Goal: Information Seeking & Learning: Learn about a topic

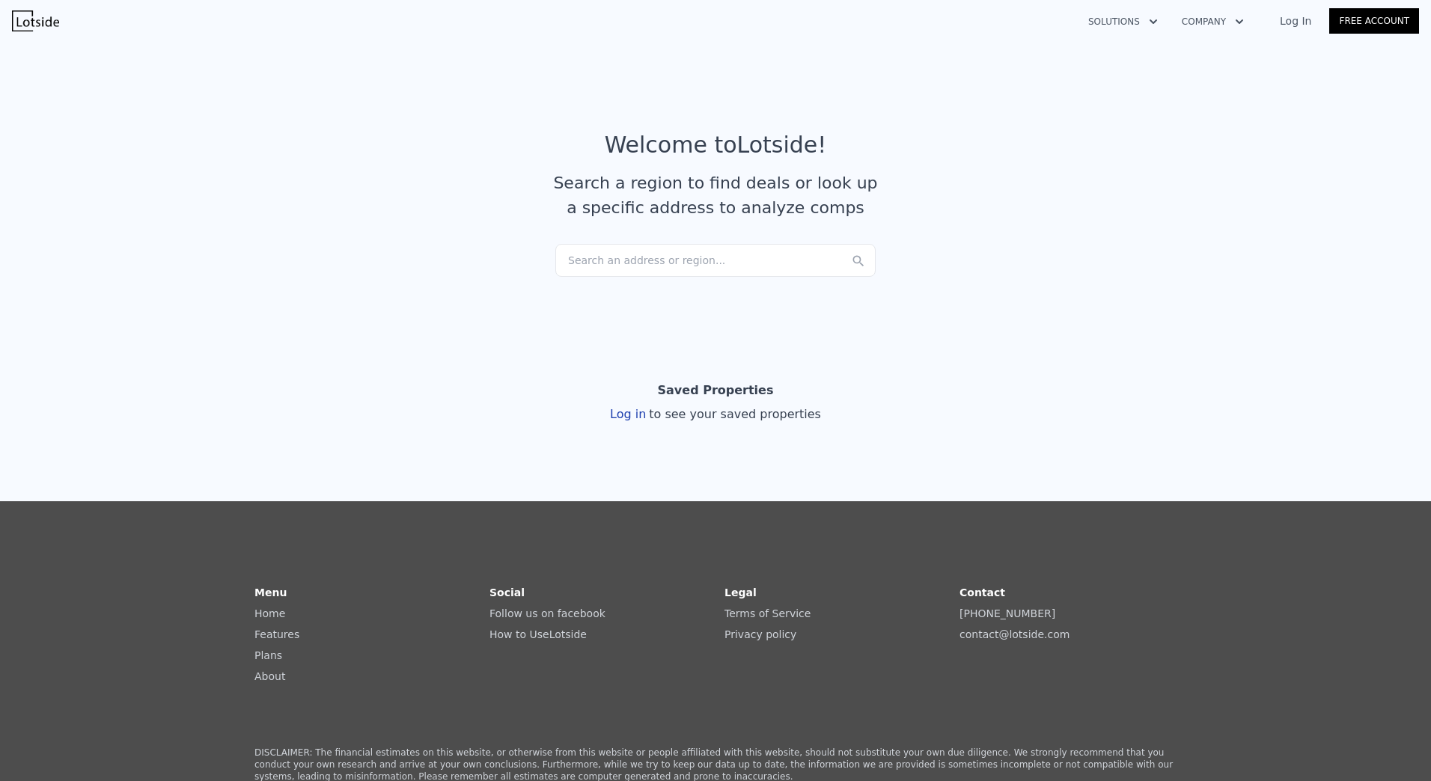
click at [657, 269] on div "Search an address or region..." at bounding box center [715, 260] width 320 height 33
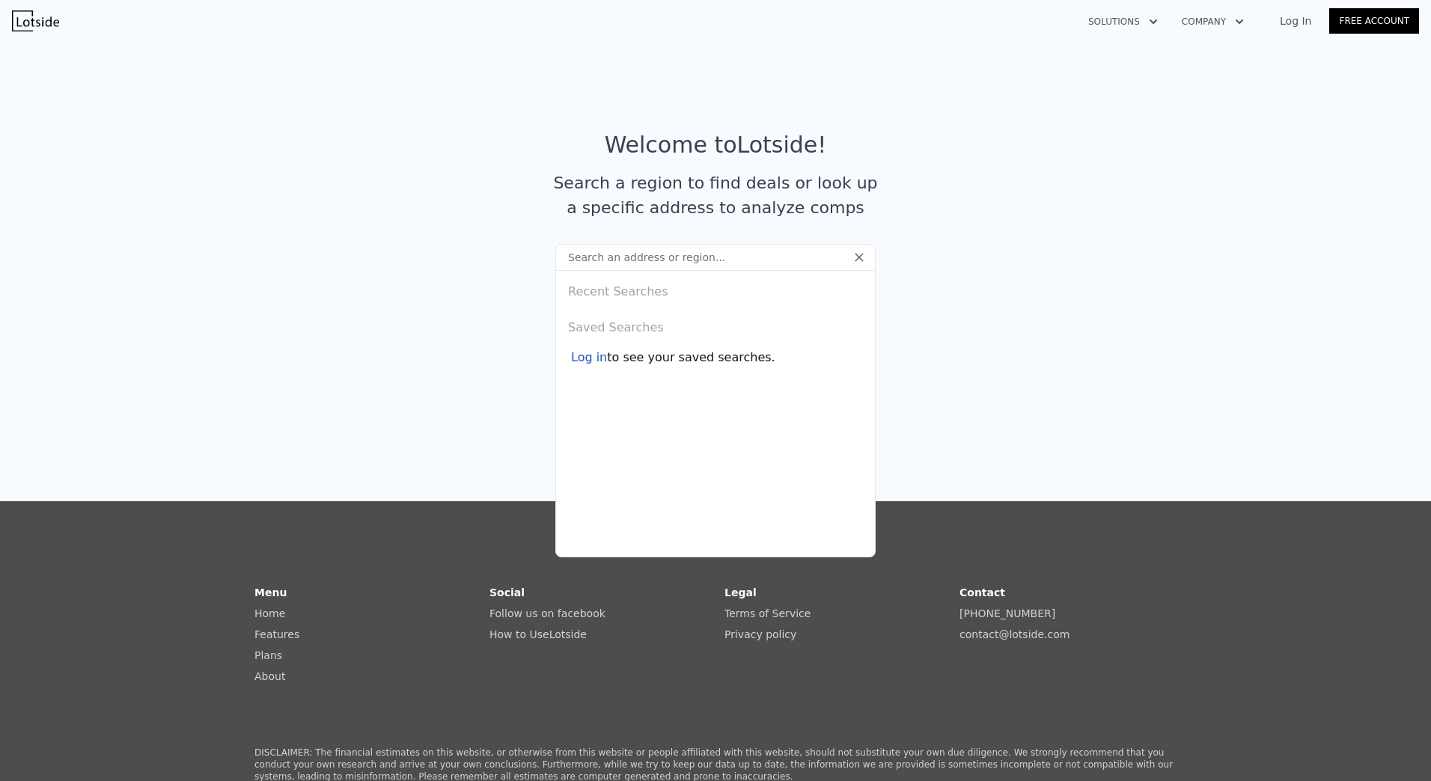
paste input "[STREET_ADDRESS]"
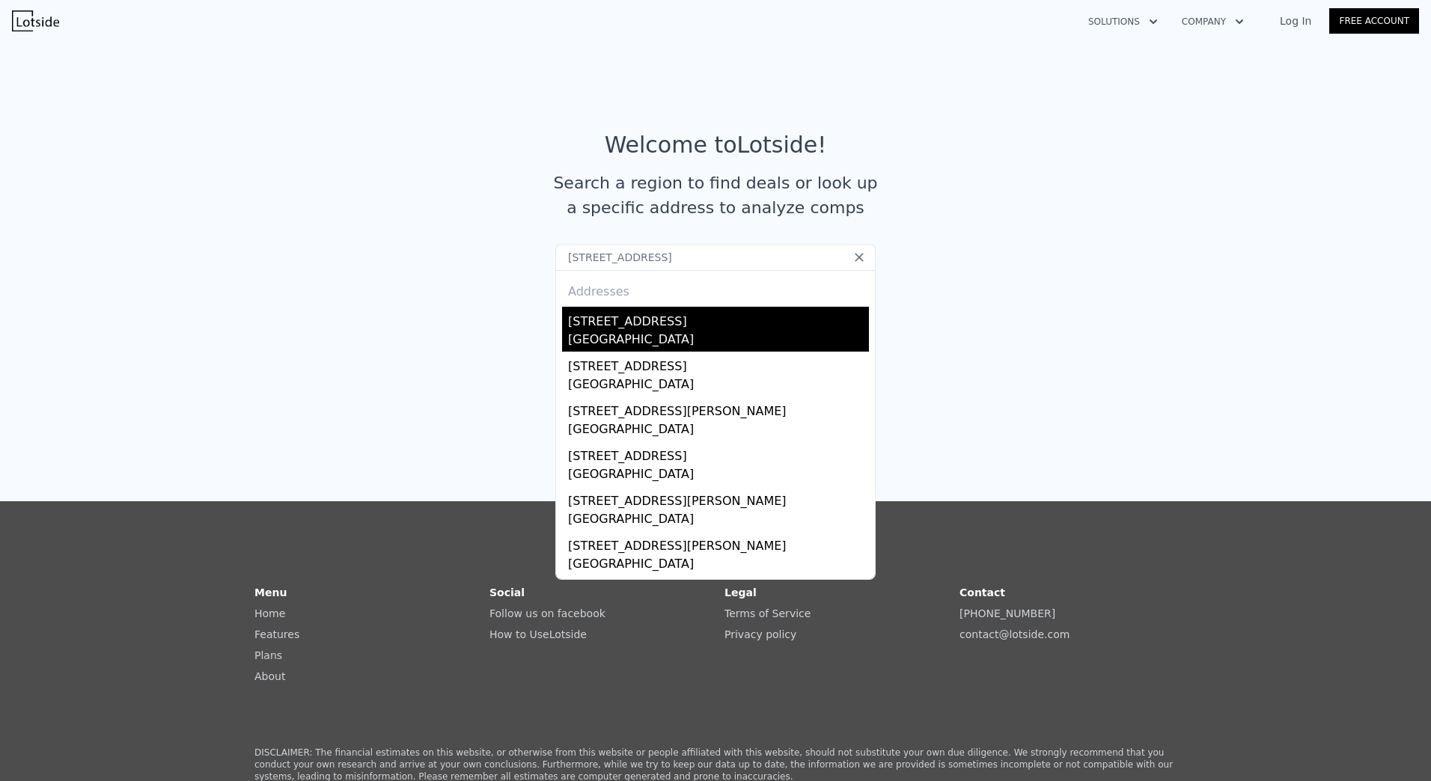
type input "[STREET_ADDRESS]"
click at [724, 338] on div "[GEOGRAPHIC_DATA]" at bounding box center [718, 341] width 301 height 21
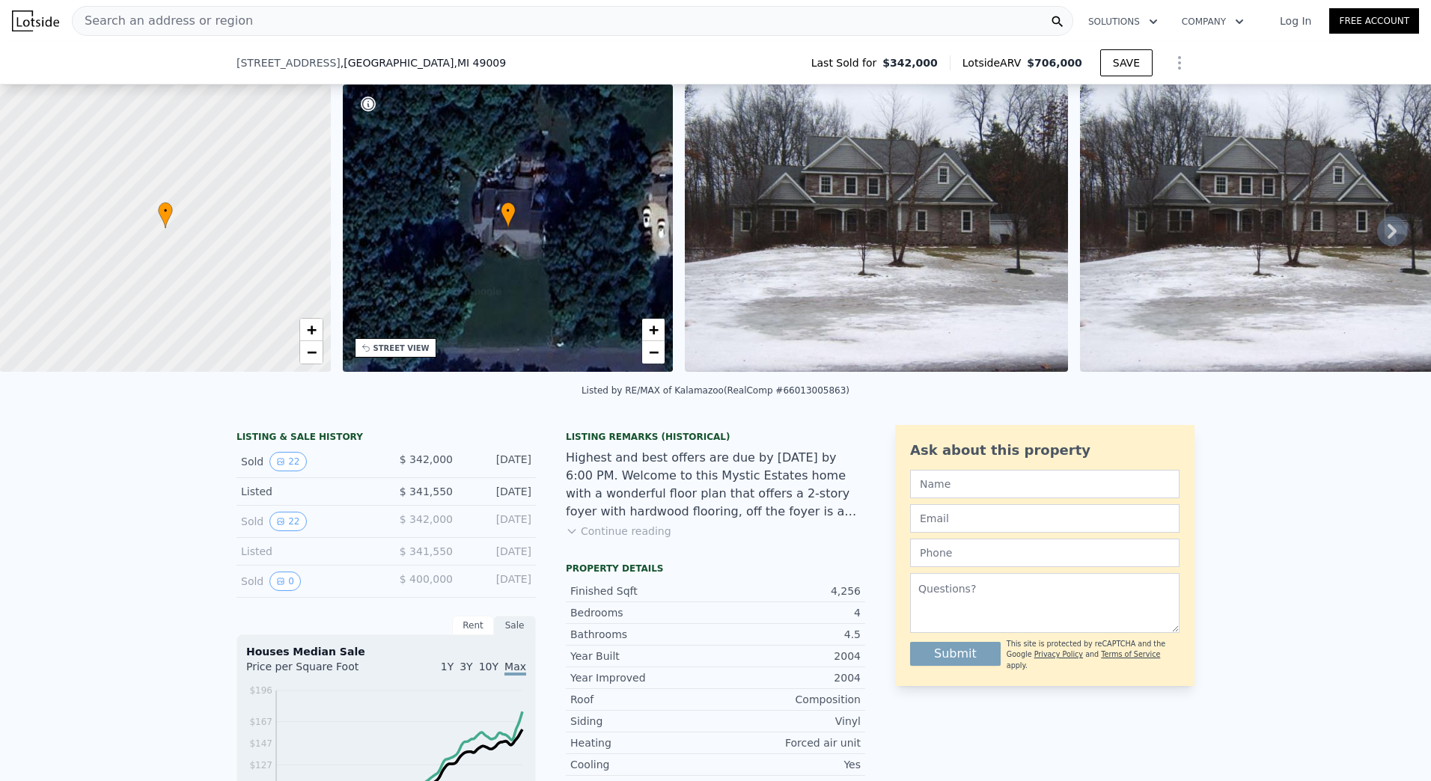
scroll to position [70, 0]
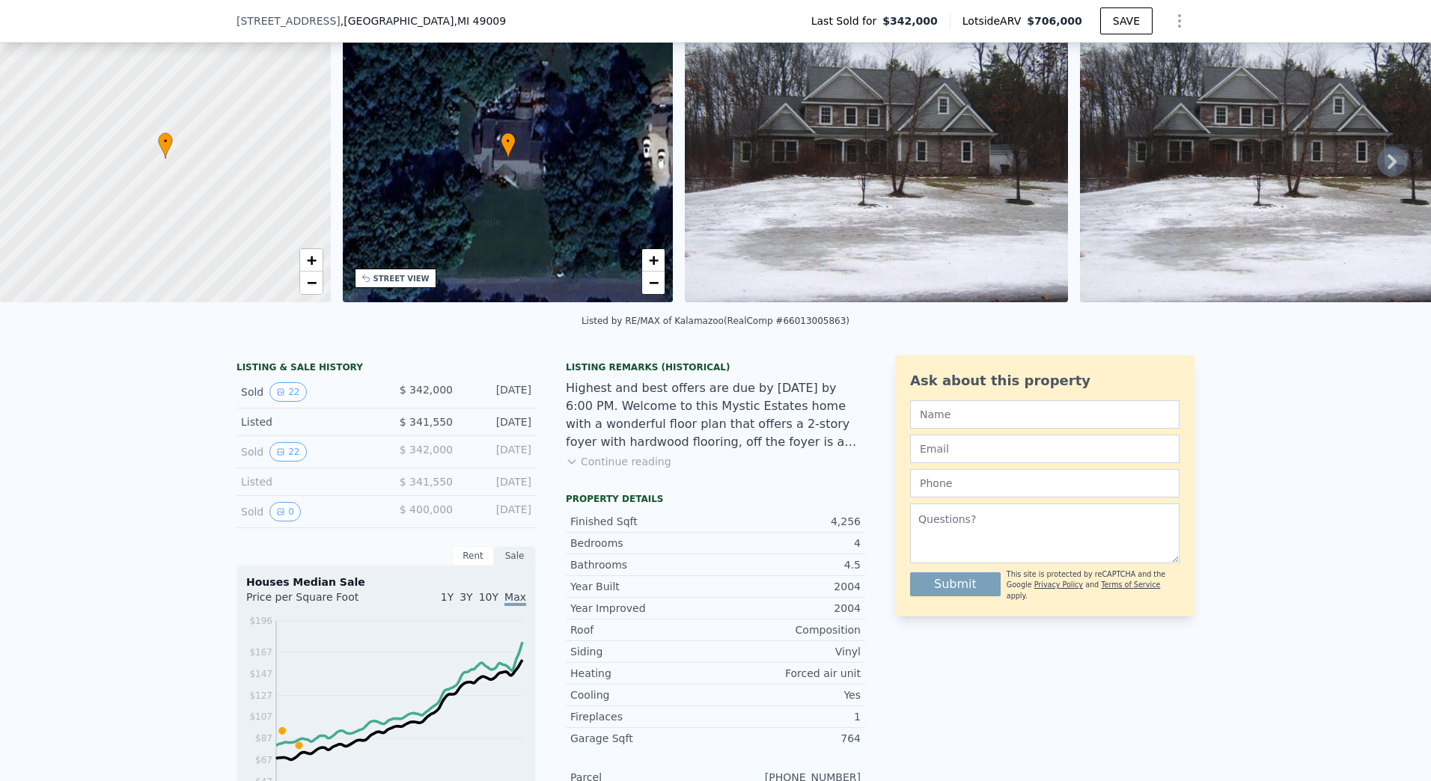
click at [442, 396] on span "$ 342,000" at bounding box center [426, 390] width 53 height 12
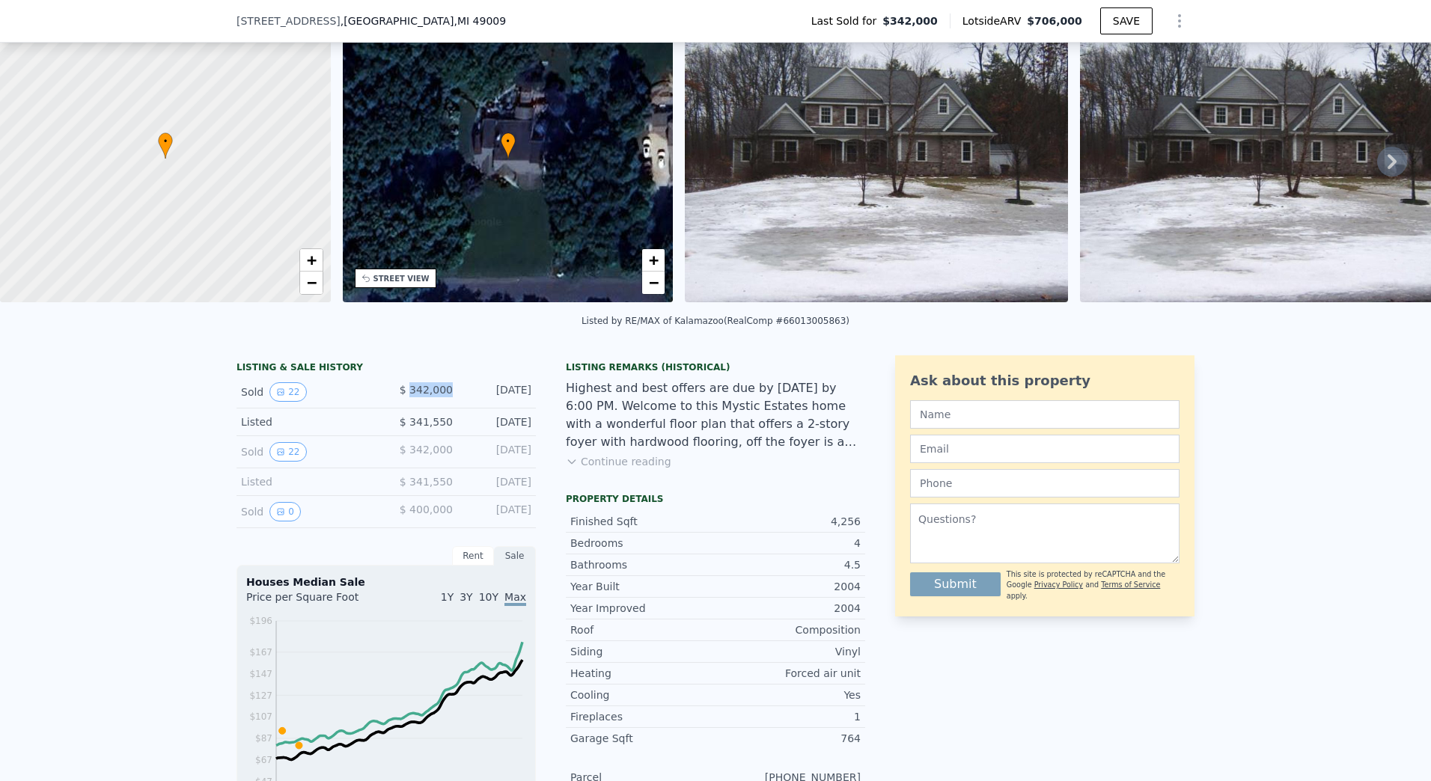
scroll to position [219, 0]
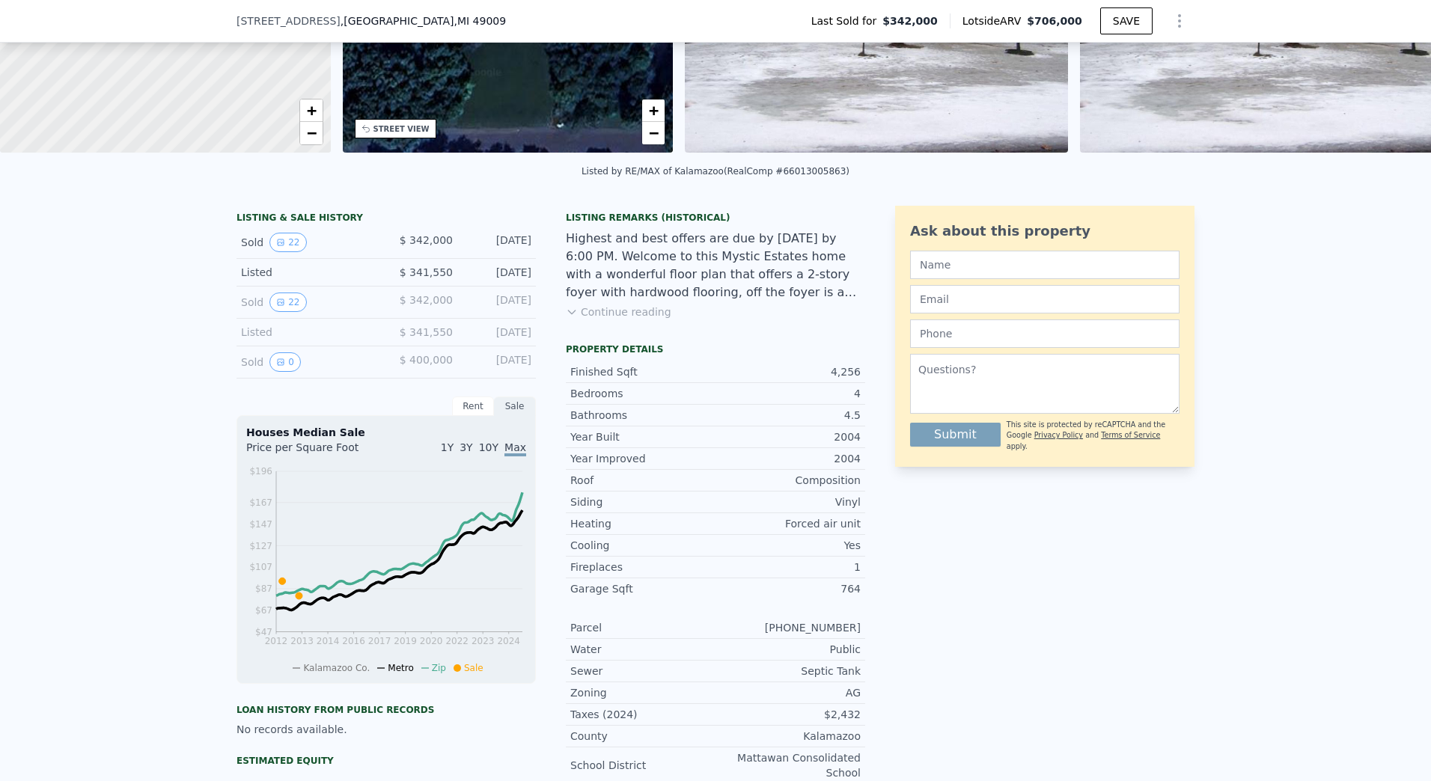
click at [428, 366] on span "$ 400,000" at bounding box center [426, 360] width 53 height 12
click at [437, 338] on span "$ 341,550" at bounding box center [426, 332] width 53 height 12
click at [430, 306] on span "$ 342,000" at bounding box center [426, 300] width 53 height 12
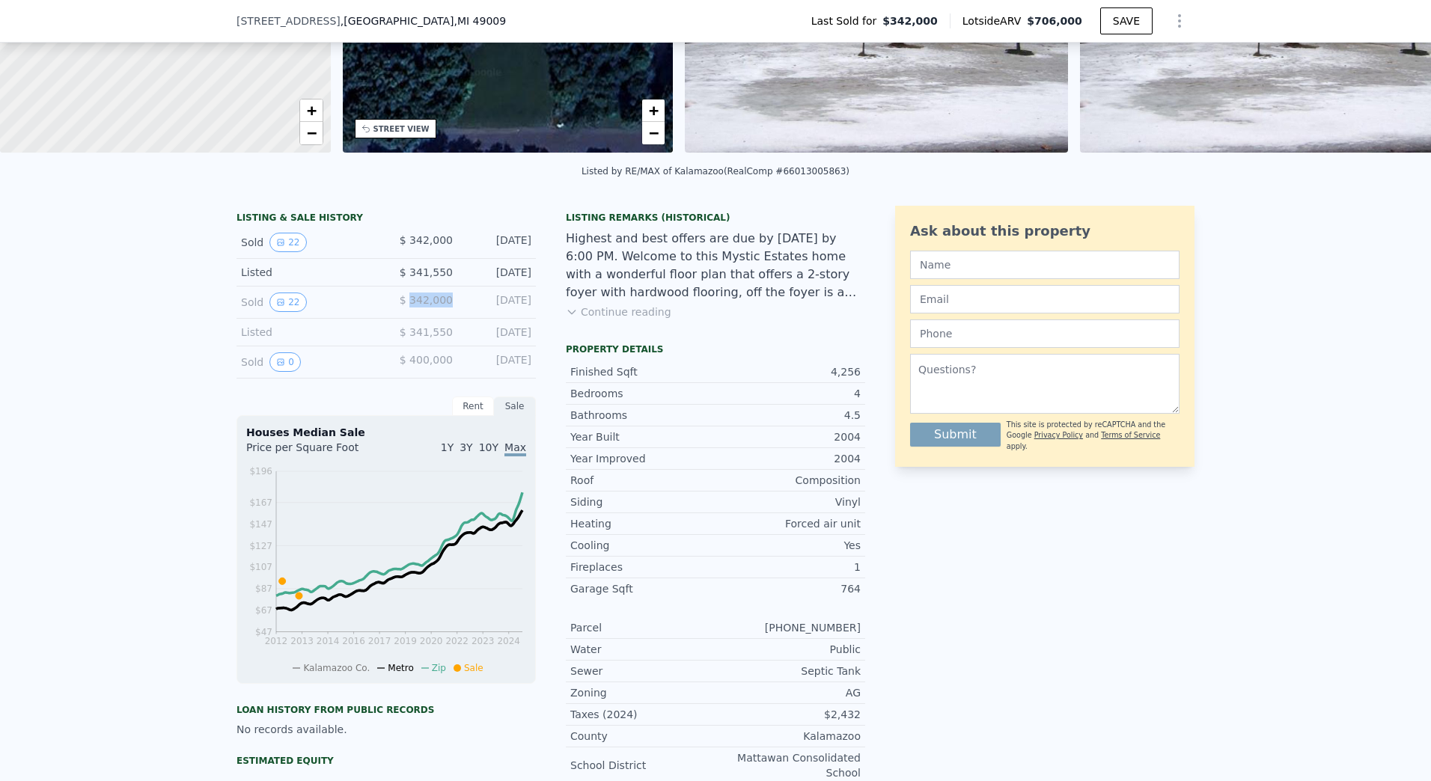
click at [430, 306] on span "$ 342,000" at bounding box center [426, 300] width 53 height 12
click at [430, 366] on span "$ 400,000" at bounding box center [426, 360] width 53 height 12
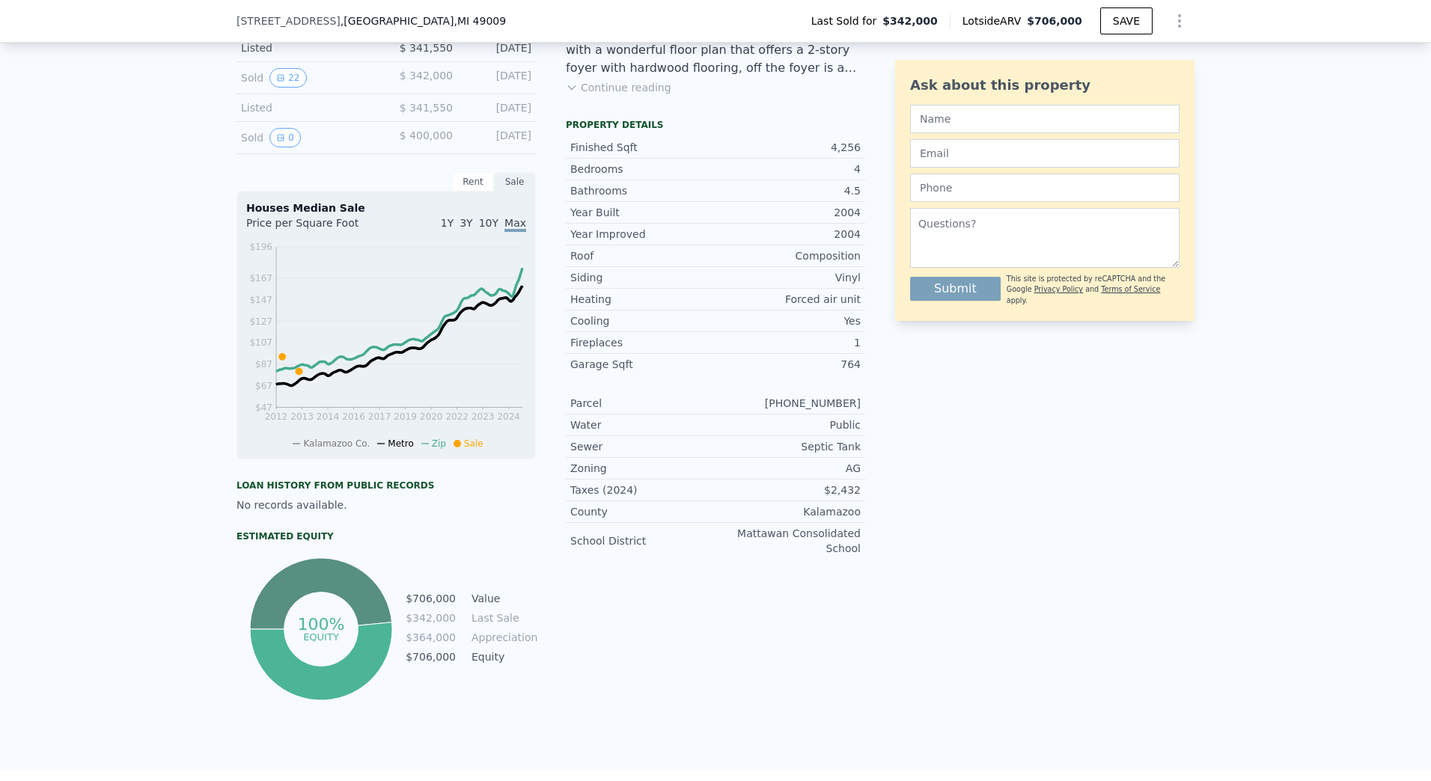
click at [659, 236] on div "Year Improved 2004" at bounding box center [715, 235] width 299 height 22
drag, startPoint x: 659, startPoint y: 236, endPoint x: 697, endPoint y: 393, distance: 161.0
click at [697, 393] on div "Year Improved 2004 Roof Composition Siding Vinyl Heating Forced air unit Coolin…" at bounding box center [715, 391] width 299 height 336
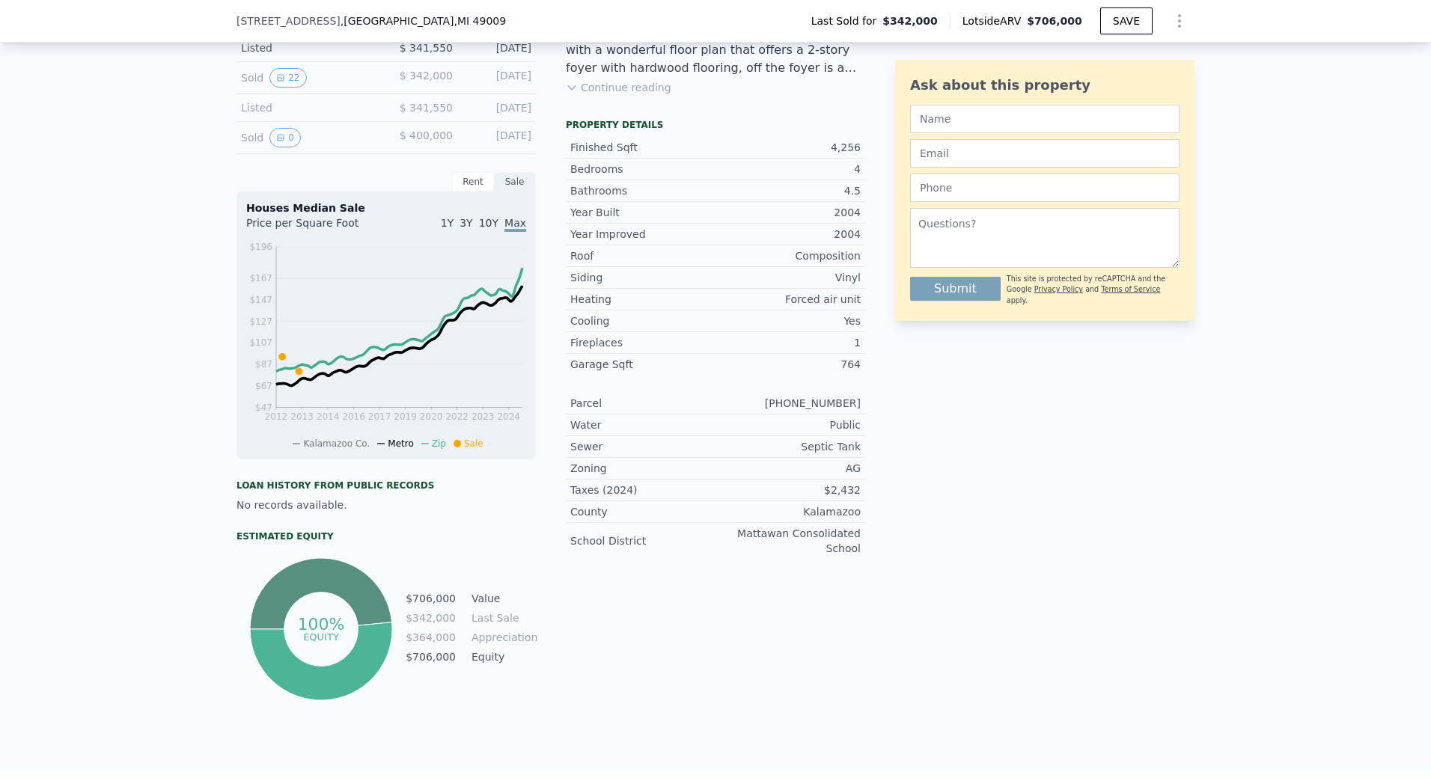
click at [697, 393] on div "Year Improved 2004 Roof Composition Siding Vinyl Heating Forced air unit Coolin…" at bounding box center [715, 391] width 299 height 336
drag, startPoint x: 697, startPoint y: 393, endPoint x: 707, endPoint y: 272, distance: 121.6
click at [707, 272] on div "Year Improved 2004 Roof Composition Siding Vinyl Heating Forced air unit Coolin…" at bounding box center [715, 391] width 299 height 336
click at [707, 263] on div "Roof" at bounding box center [642, 255] width 145 height 15
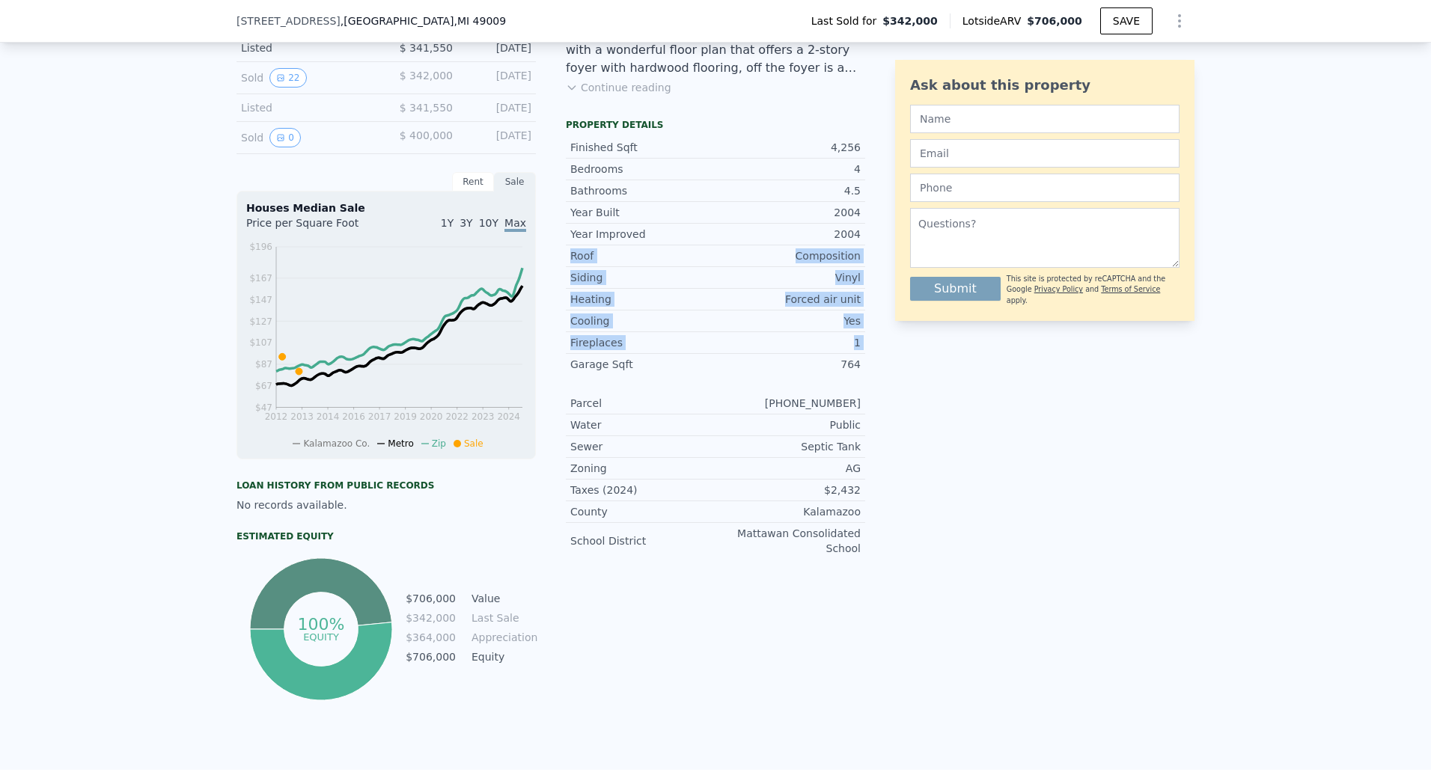
drag, startPoint x: 705, startPoint y: 272, endPoint x: 777, endPoint y: 350, distance: 106.5
click at [777, 350] on div "Year Improved 2004 Roof Composition Siding Vinyl Heating Forced air unit Coolin…" at bounding box center [715, 299] width 299 height 151
click at [777, 350] on div "1" at bounding box center [787, 342] width 145 height 15
drag, startPoint x: 777, startPoint y: 350, endPoint x: 770, endPoint y: 392, distance: 42.4
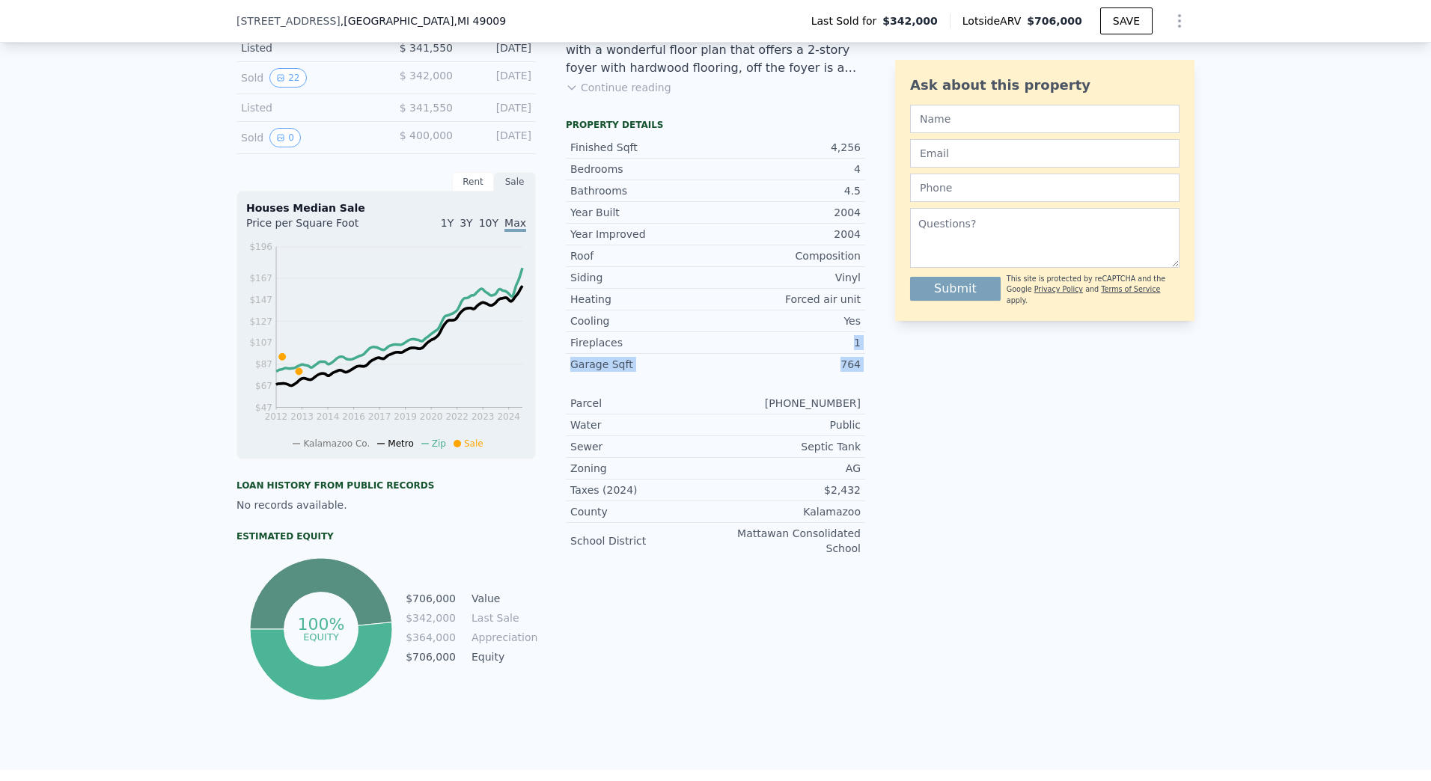
click at [770, 392] on div "Year Improved 2004 Roof Composition Siding Vinyl Heating Forced air unit Coolin…" at bounding box center [715, 391] width 299 height 336
drag, startPoint x: 770, startPoint y: 392, endPoint x: 740, endPoint y: 241, distance: 154.1
click at [740, 241] on div "Year Improved 2004 Roof Composition Siding Vinyl Heating Forced air unit Coolin…" at bounding box center [715, 391] width 299 height 336
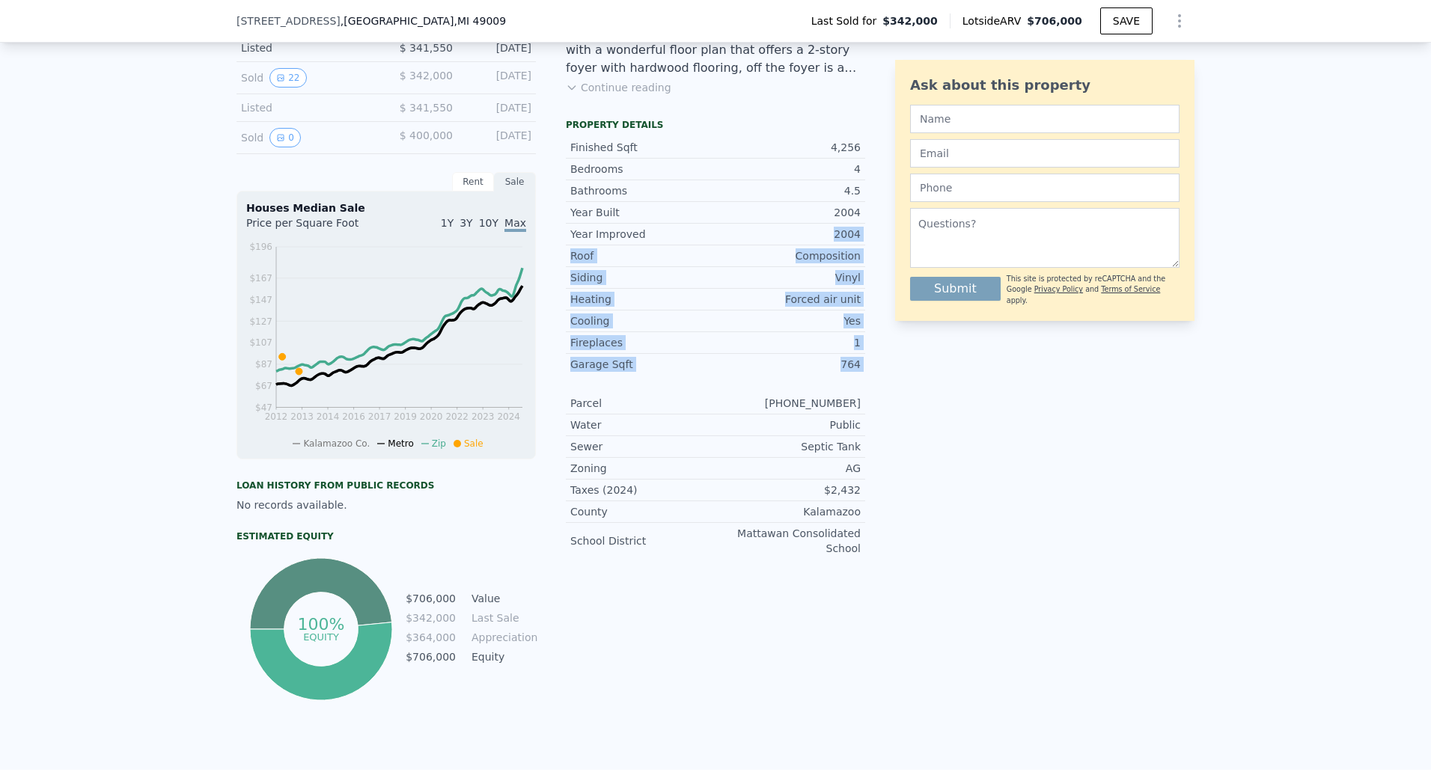
click at [740, 241] on div "2004" at bounding box center [787, 234] width 145 height 15
drag, startPoint x: 740, startPoint y: 241, endPoint x: 712, endPoint y: 377, distance: 139.0
click at [712, 375] on div "Year Improved 2004 Roof Composition Siding Vinyl Heating Forced air unit Coolin…" at bounding box center [715, 299] width 299 height 151
click at [715, 372] on div "764" at bounding box center [787, 364] width 145 height 15
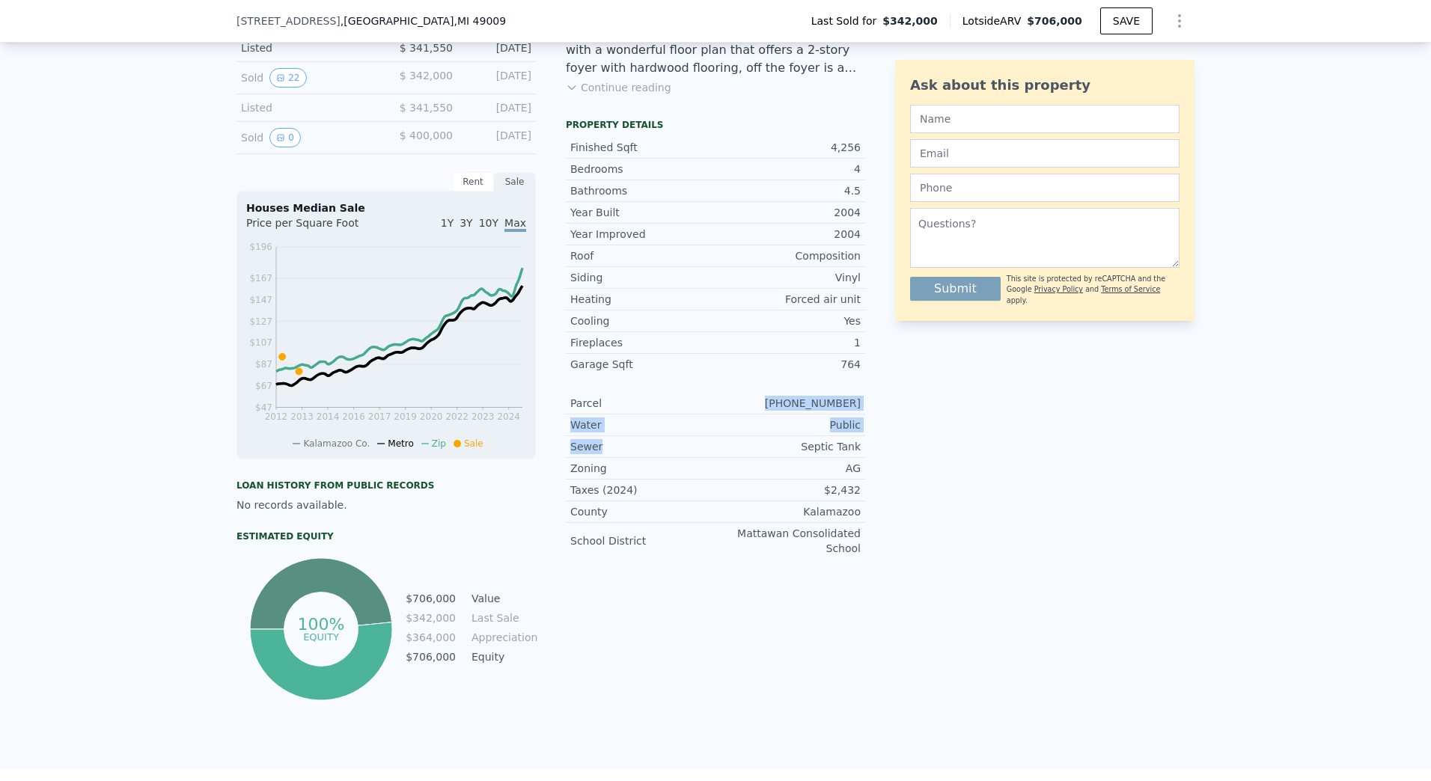
drag, startPoint x: 704, startPoint y: 398, endPoint x: 697, endPoint y: 453, distance: 55.1
click at [697, 453] on div "Year Improved 2004 Roof Composition Siding Vinyl Heating Forced air unit Coolin…" at bounding box center [715, 391] width 299 height 336
click at [704, 406] on div "Parcel [PHONE_NUMBER]" at bounding box center [715, 404] width 299 height 22
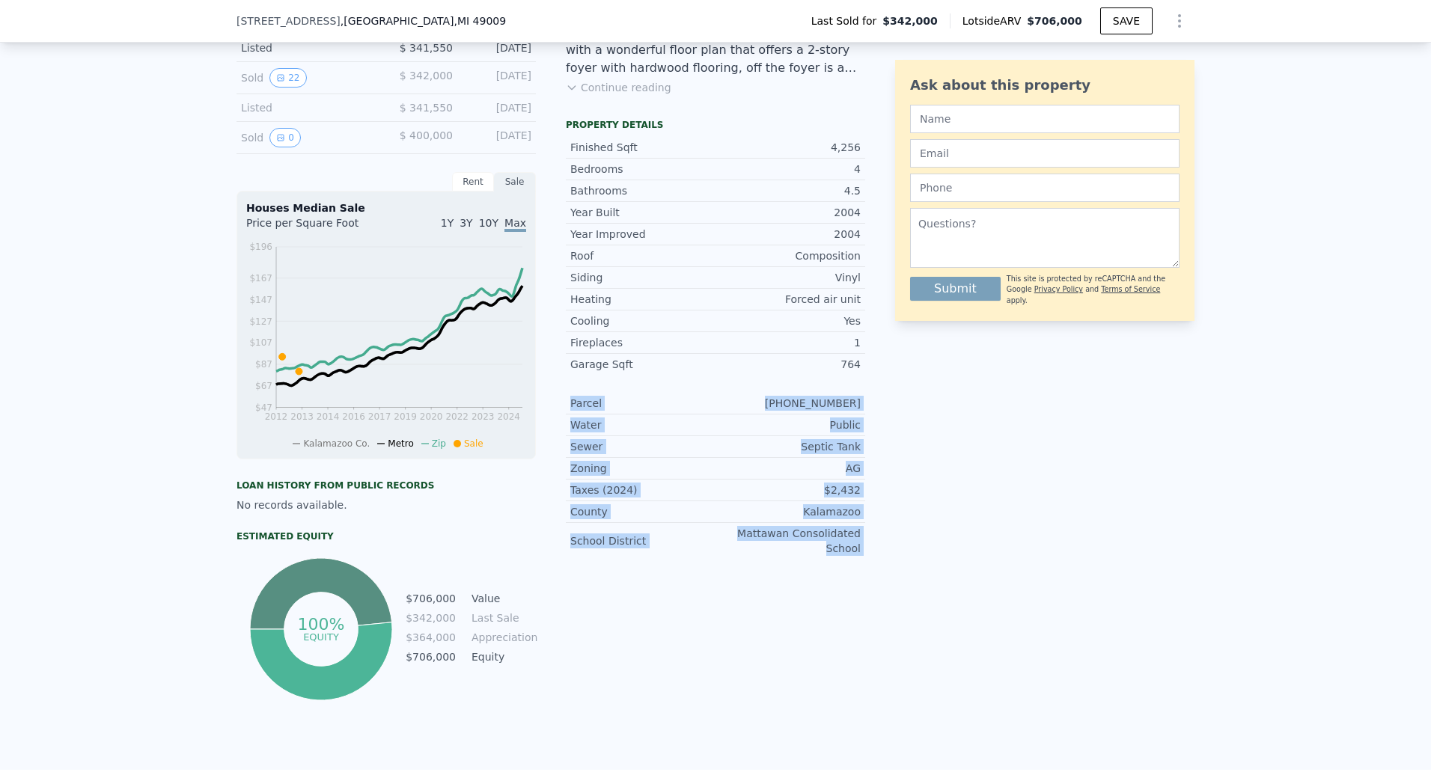
drag, startPoint x: 704, startPoint y: 406, endPoint x: 782, endPoint y: 550, distance: 164.4
click at [782, 550] on div "Parcel [PHONE_NUMBER] Water Public Sewer Septic Tank Zoning AG Taxes (2024) $2,…" at bounding box center [715, 476] width 299 height 166
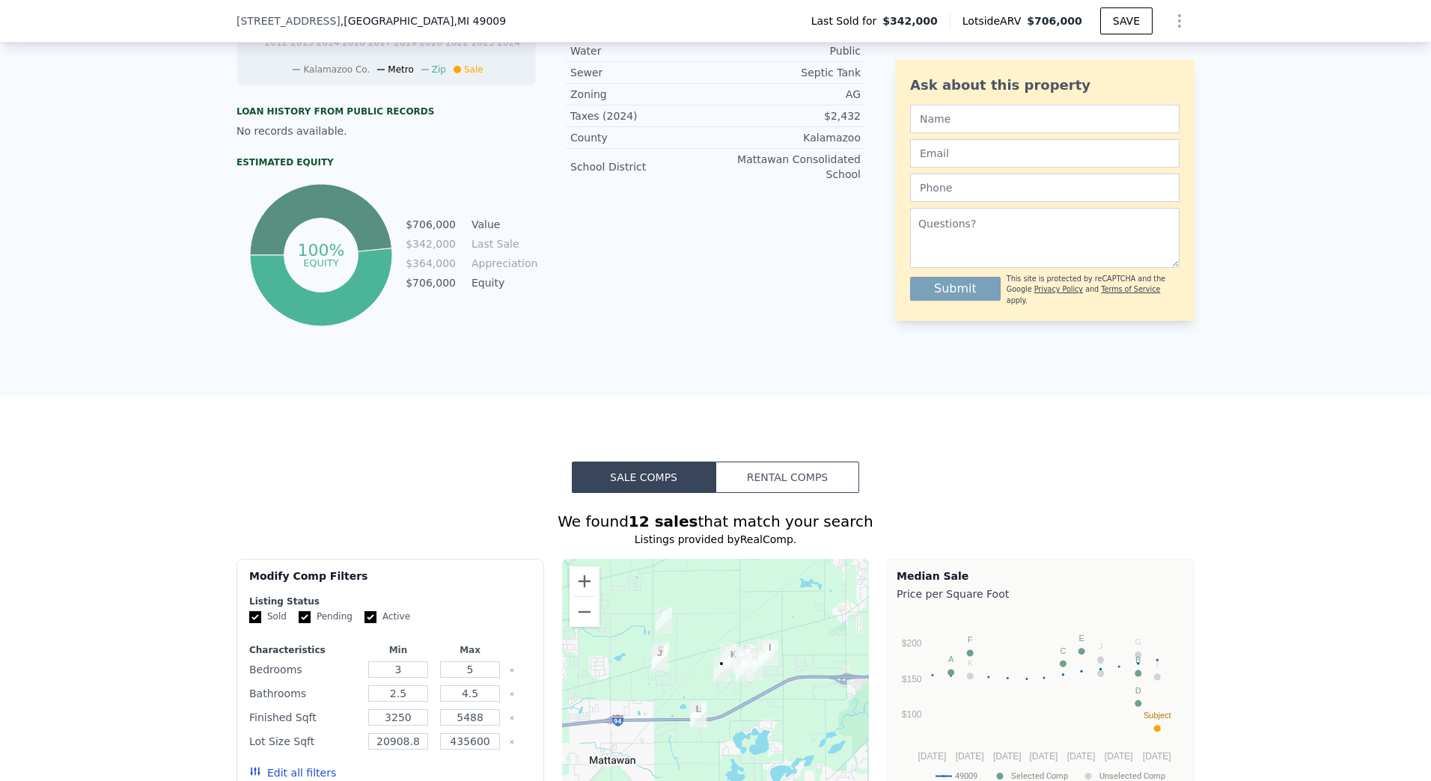
click at [495, 231] on td "Value" at bounding box center [502, 224] width 67 height 16
drag, startPoint x: 495, startPoint y: 231, endPoint x: 522, endPoint y: 299, distance: 73.2
click at [522, 294] on tbody "$706,000 Value $342,000 Last Sale $364,000 Appreciation $706,000 Equity" at bounding box center [470, 255] width 131 height 78
click at [522, 291] on td "Equity" at bounding box center [502, 283] width 67 height 16
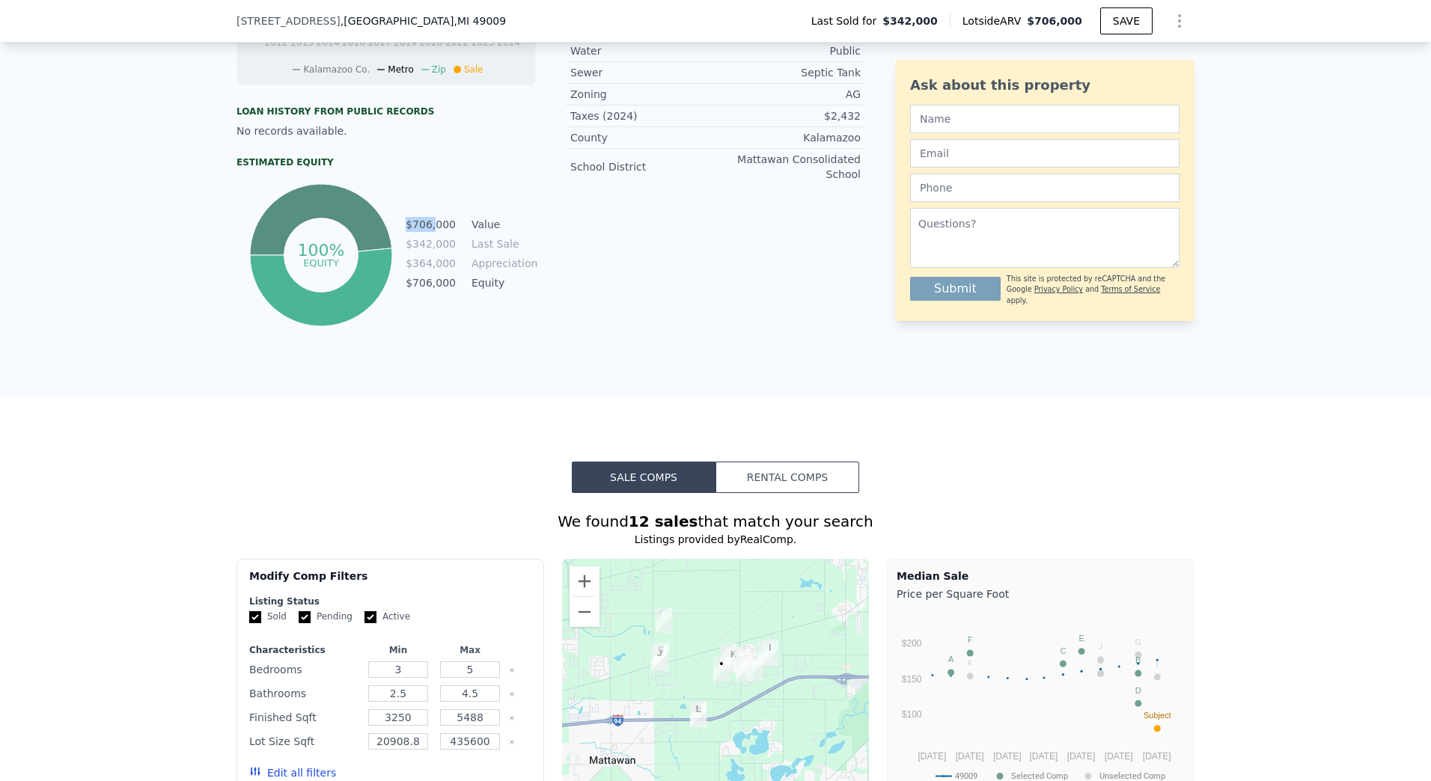
drag, startPoint x: 543, startPoint y: 296, endPoint x: 433, endPoint y: 236, distance: 124.6
click at [433, 233] on td "$706,000" at bounding box center [431, 224] width 52 height 16
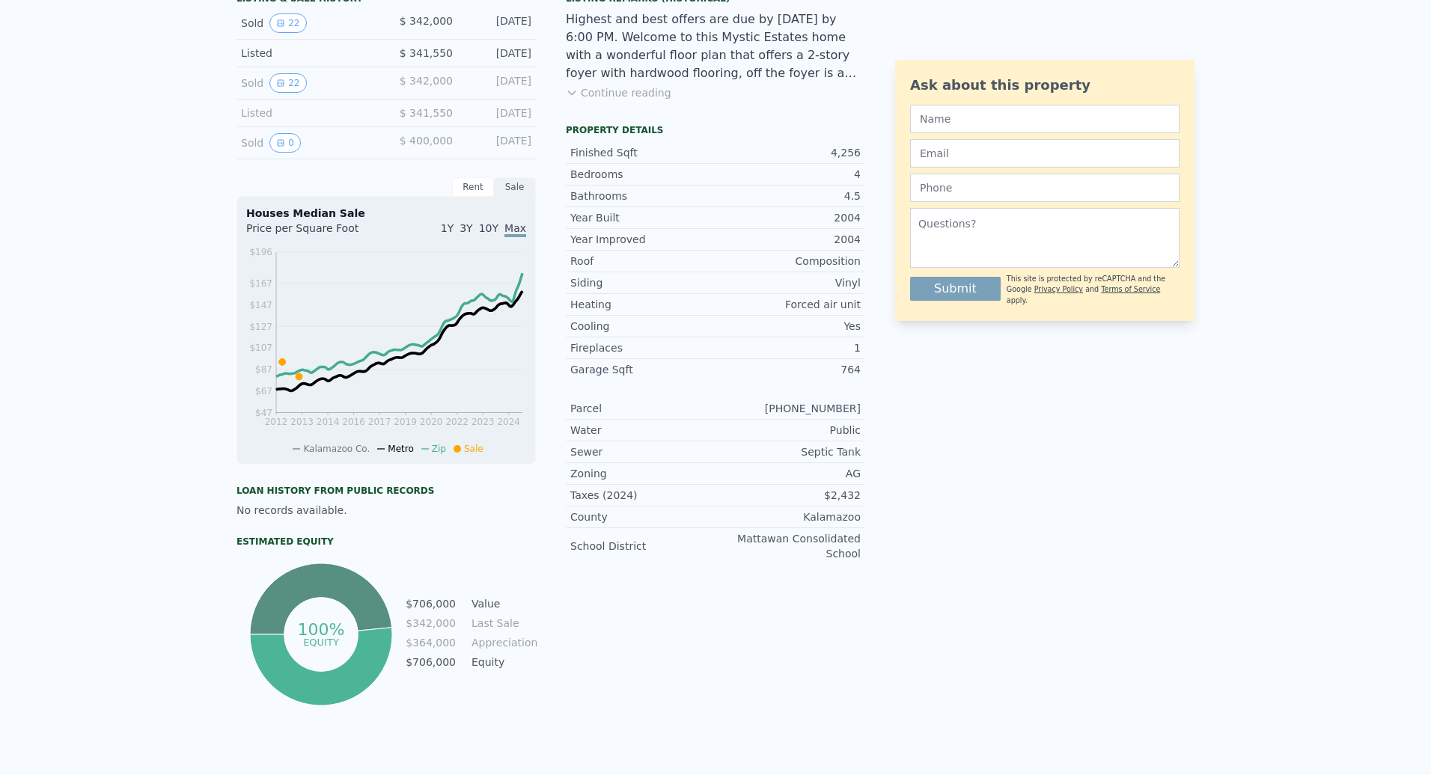
scroll to position [0, 0]
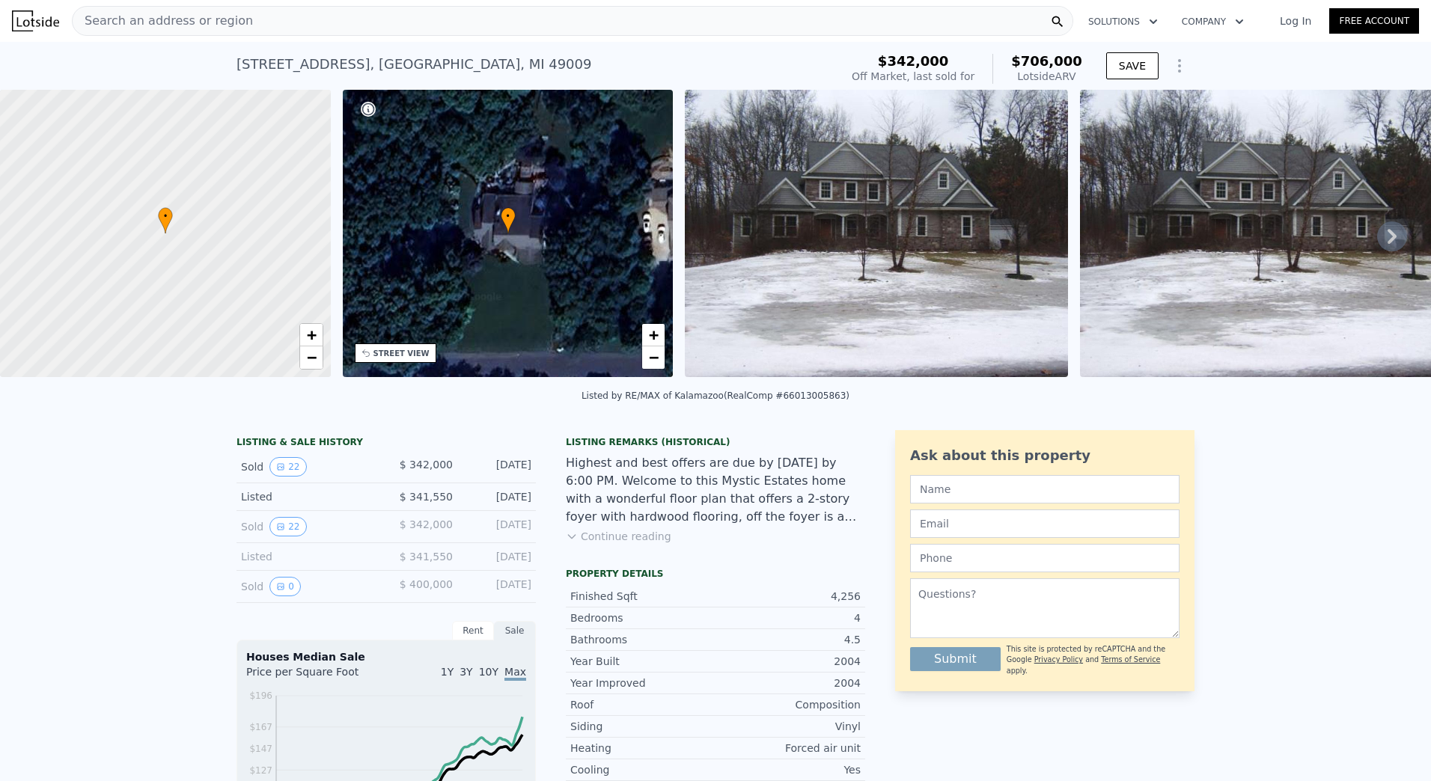
click at [597, 544] on button "Continue reading" at bounding box center [619, 536] width 106 height 15
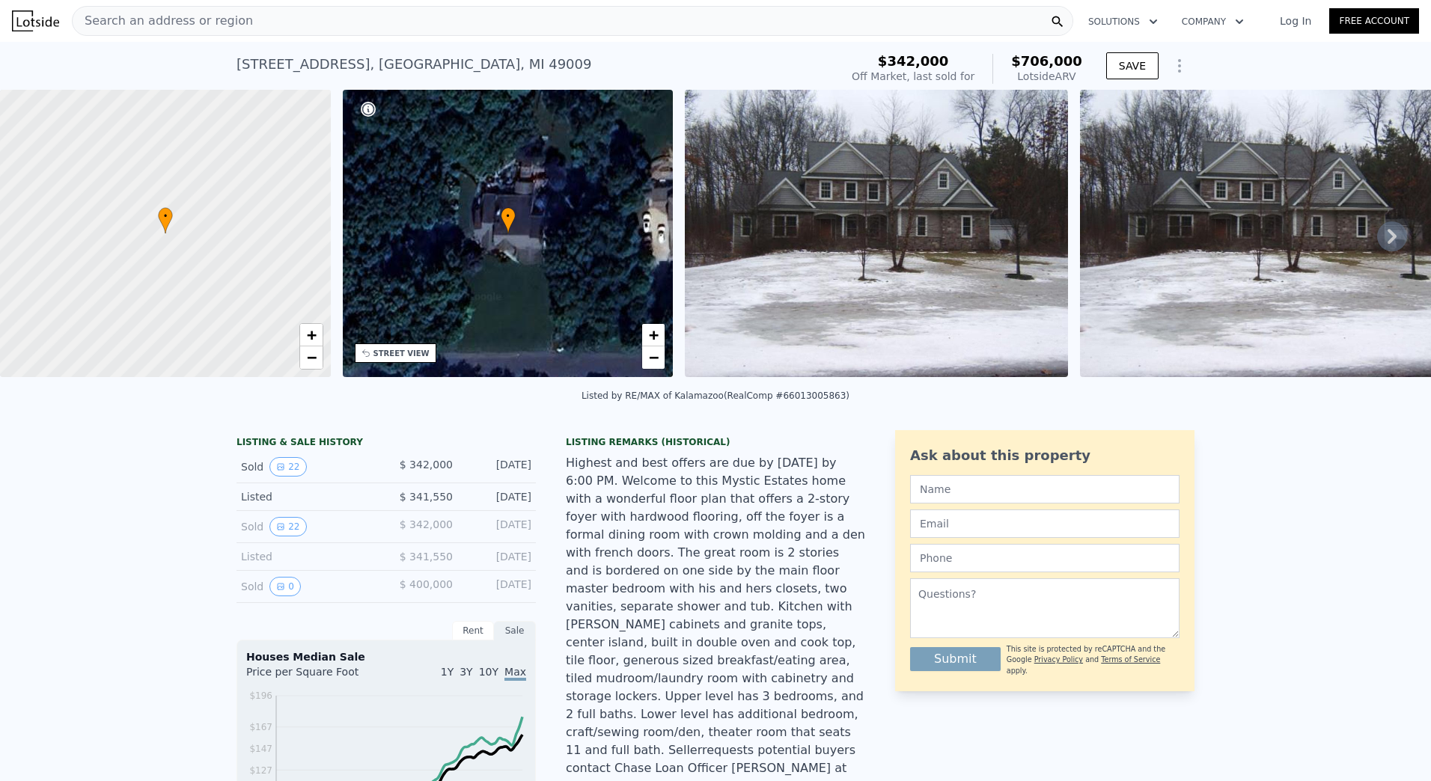
click at [623, 505] on div "Highest and best offers are due by [DATE] by 6:00 PM. Welcome to this Mystic Es…" at bounding box center [715, 642] width 299 height 377
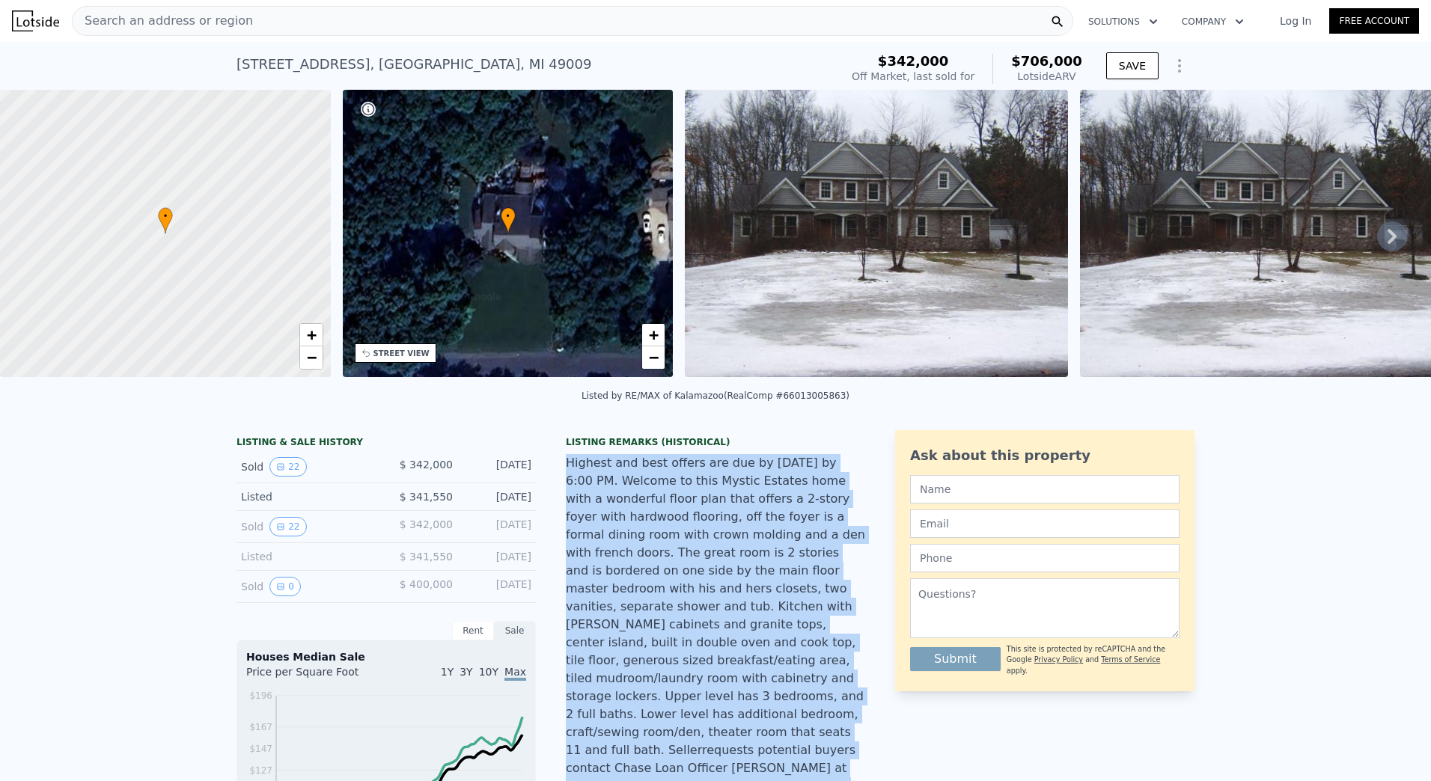
click at [623, 505] on div "Highest and best offers are due by [DATE] by 6:00 PM. Welcome to this Mystic Es…" at bounding box center [715, 642] width 299 height 377
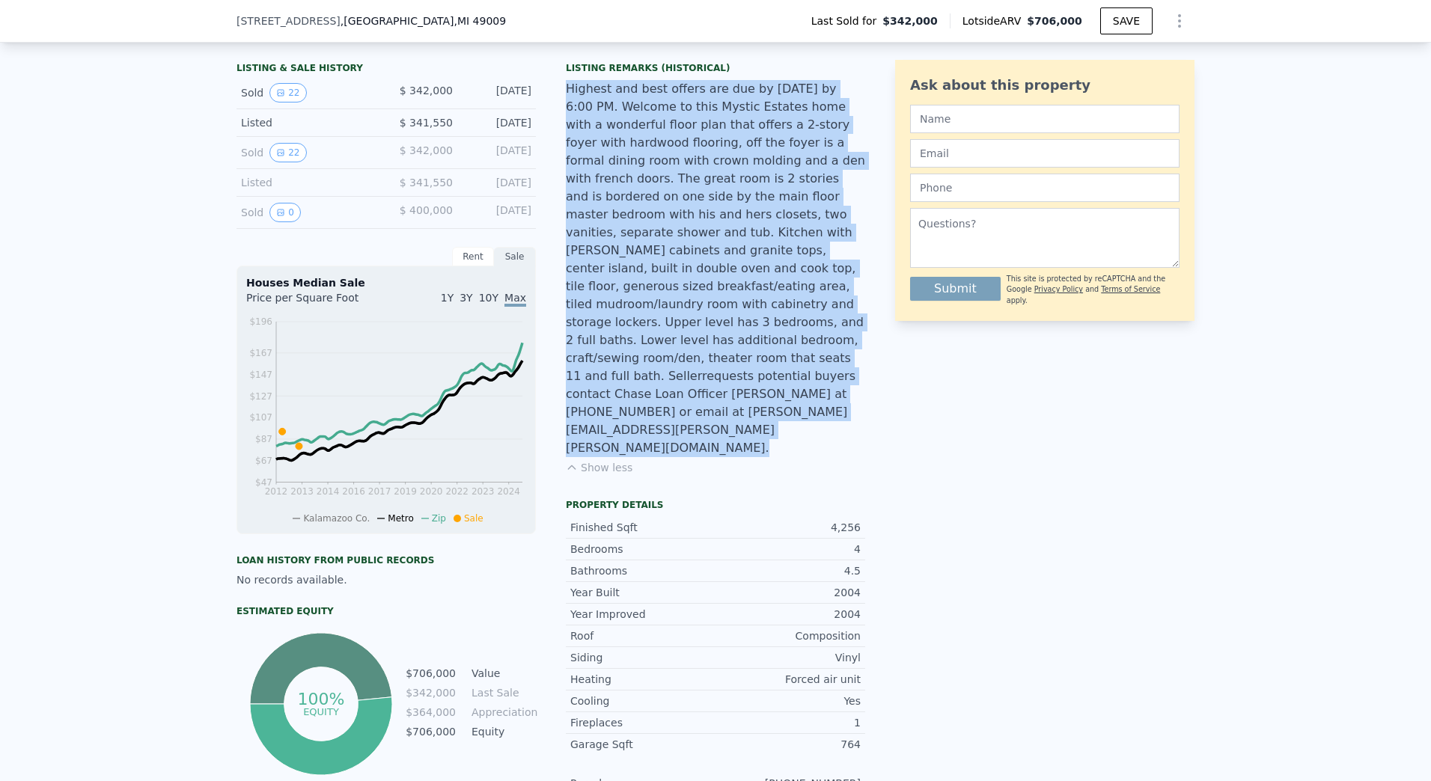
click at [660, 362] on div "Highest and best offers are due by [DATE] by 6:00 PM. Welcome to this Mystic Es…" at bounding box center [715, 268] width 299 height 377
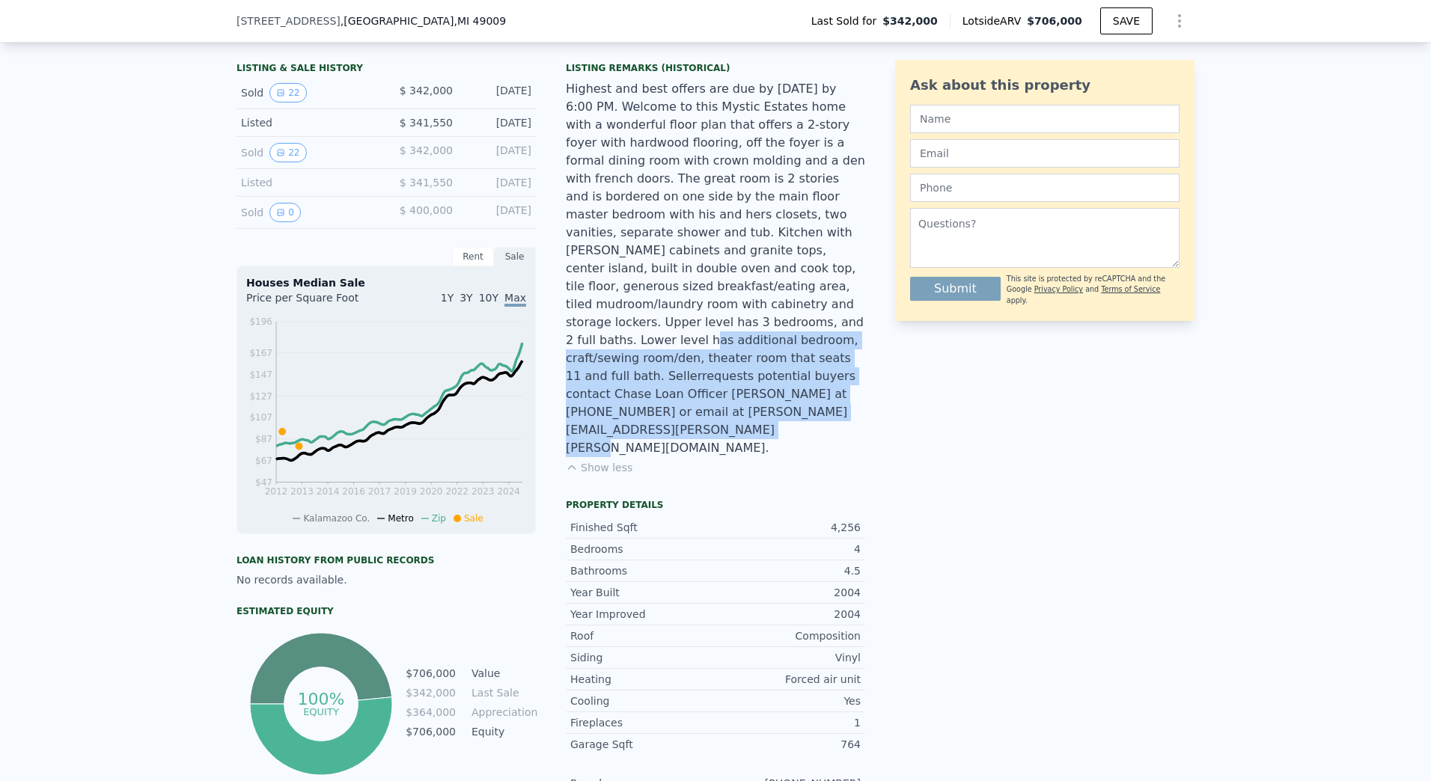
drag, startPoint x: 777, startPoint y: 391, endPoint x: 650, endPoint y: 320, distance: 145.1
click at [650, 320] on div "Highest and best offers are due by [DATE] by 6:00 PM. Welcome to this Mystic Es…" at bounding box center [715, 268] width 299 height 377
drag, startPoint x: 650, startPoint y: 320, endPoint x: 803, endPoint y: 384, distance: 165.4
click at [803, 384] on div "Highest and best offers are due by [DATE] by 6:00 PM. Welcome to this Mystic Es…" at bounding box center [715, 268] width 299 height 377
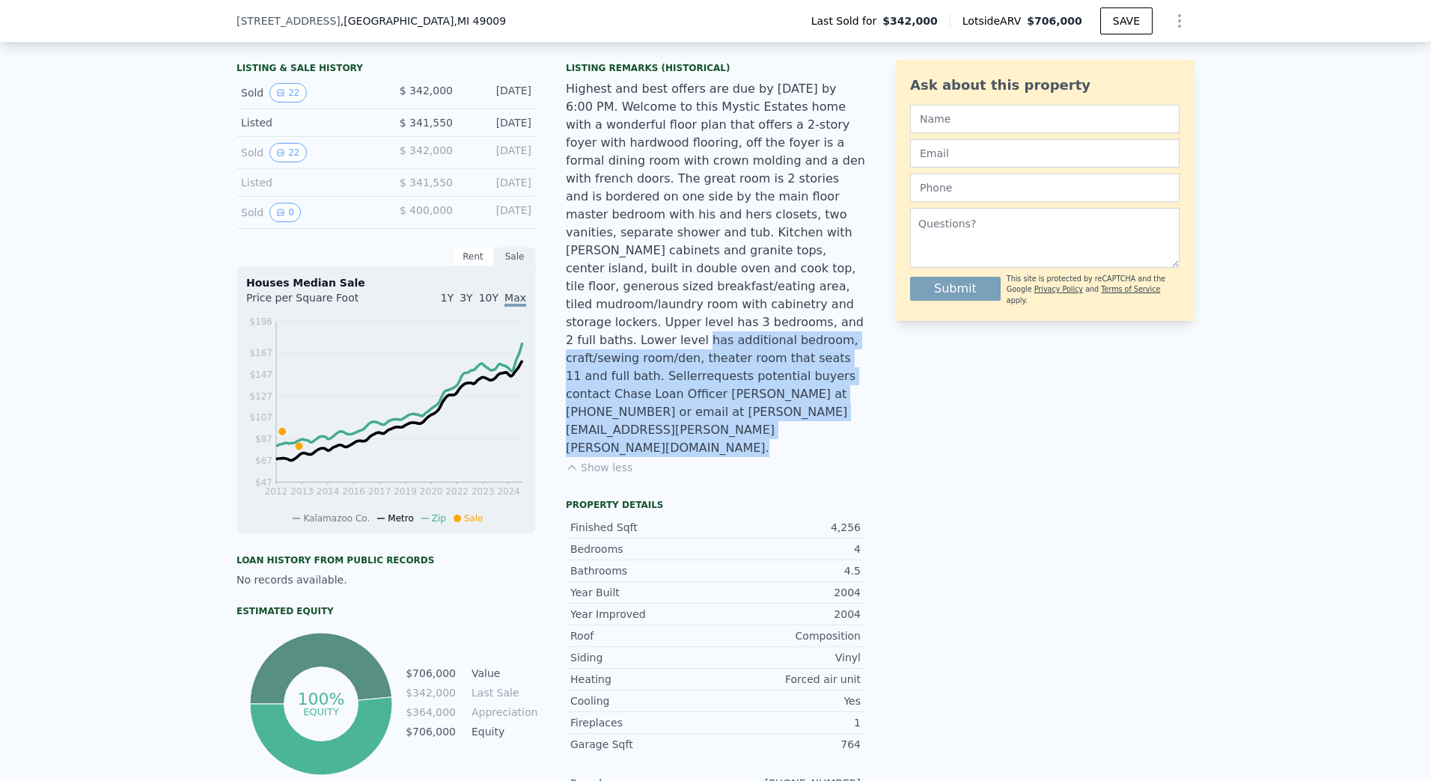
click at [803, 384] on div "Highest and best offers are due by [DATE] by 6:00 PM. Welcome to this Mystic Es…" at bounding box center [715, 268] width 299 height 377
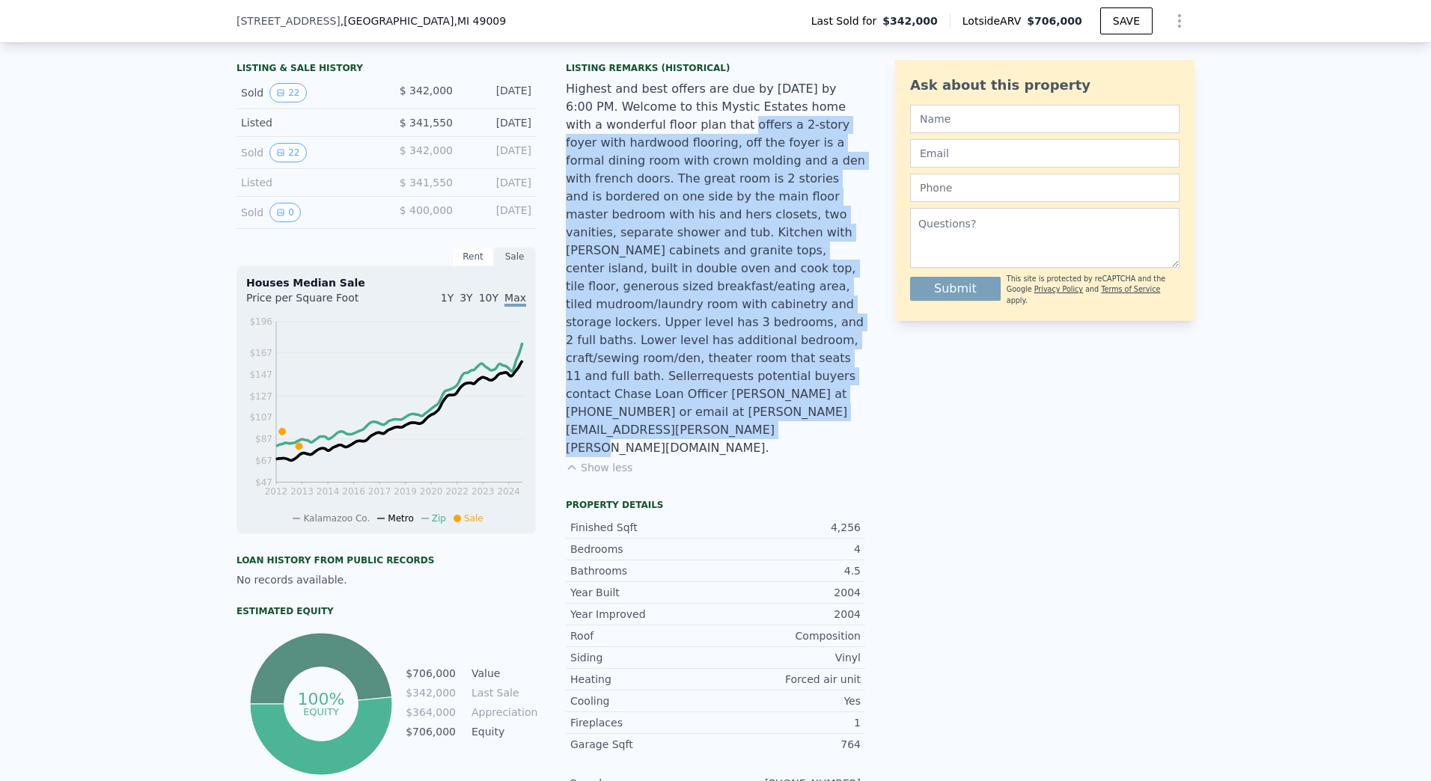
drag, startPoint x: 623, startPoint y: 140, endPoint x: 833, endPoint y: 394, distance: 330.1
click at [833, 394] on div "Highest and best offers are due by [DATE] by 6:00 PM. Welcome to this Mystic Es…" at bounding box center [715, 268] width 299 height 377
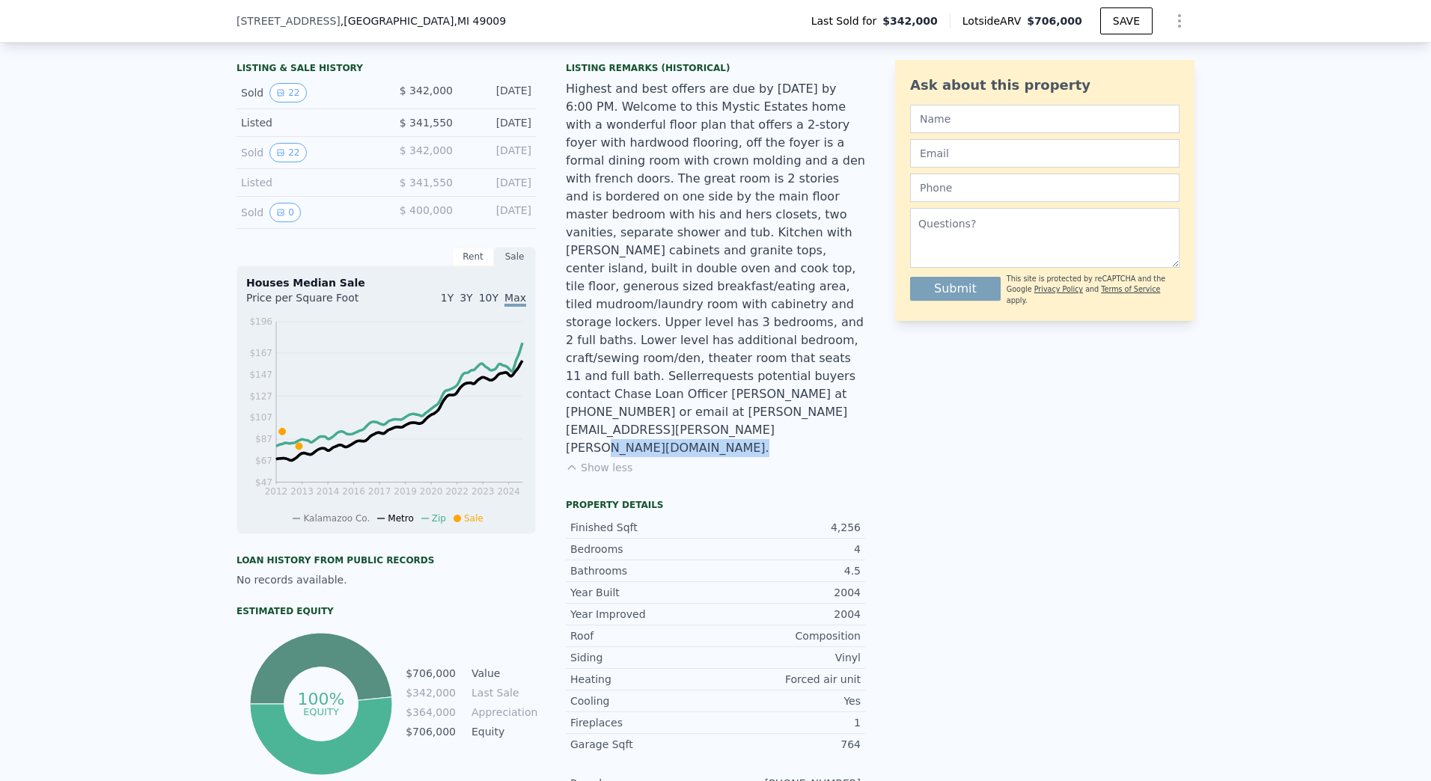
click at [833, 394] on div "Highest and best offers are due by [DATE] by 6:00 PM. Welcome to this Mystic Es…" at bounding box center [715, 268] width 299 height 377
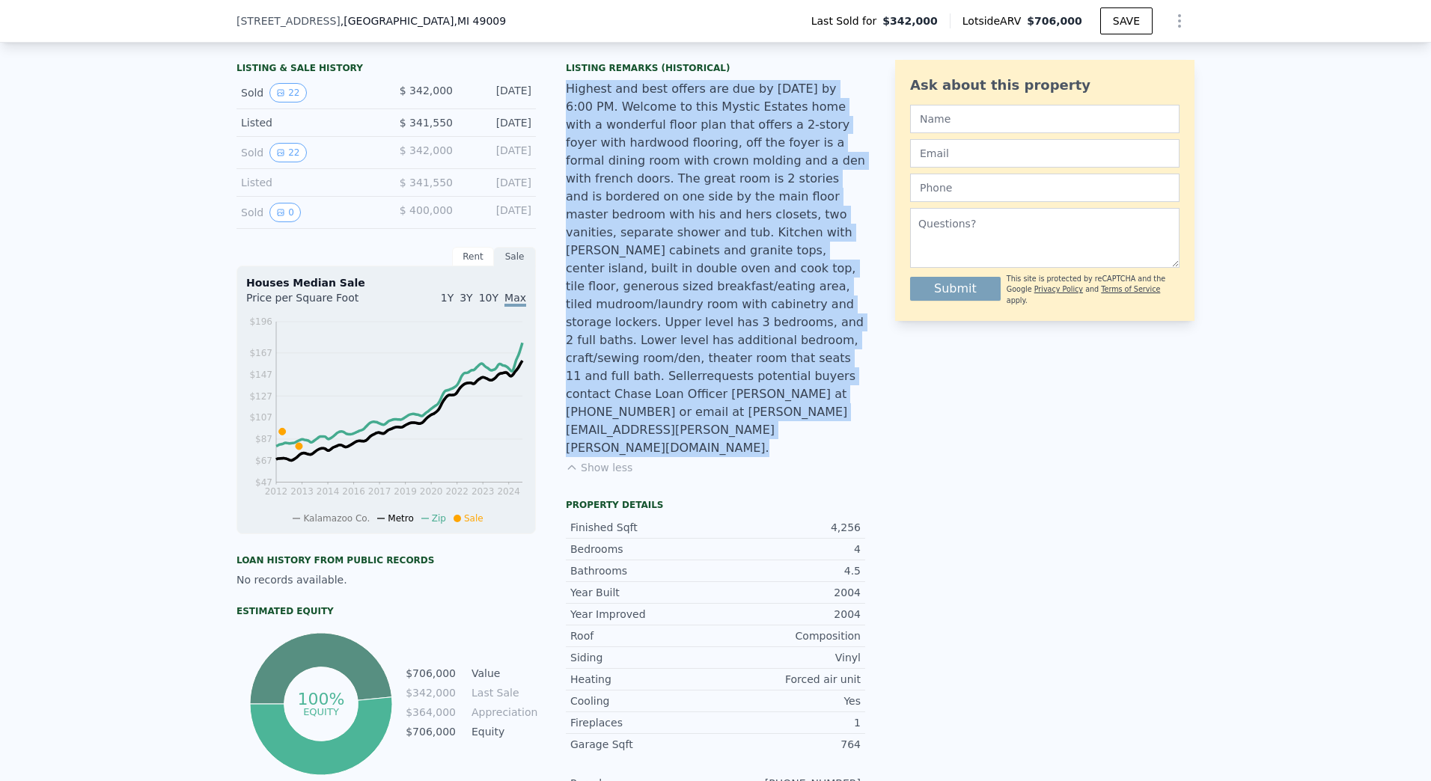
click at [833, 394] on div "Highest and best offers are due by [DATE] by 6:00 PM. Welcome to this Mystic Es…" at bounding box center [715, 268] width 299 height 377
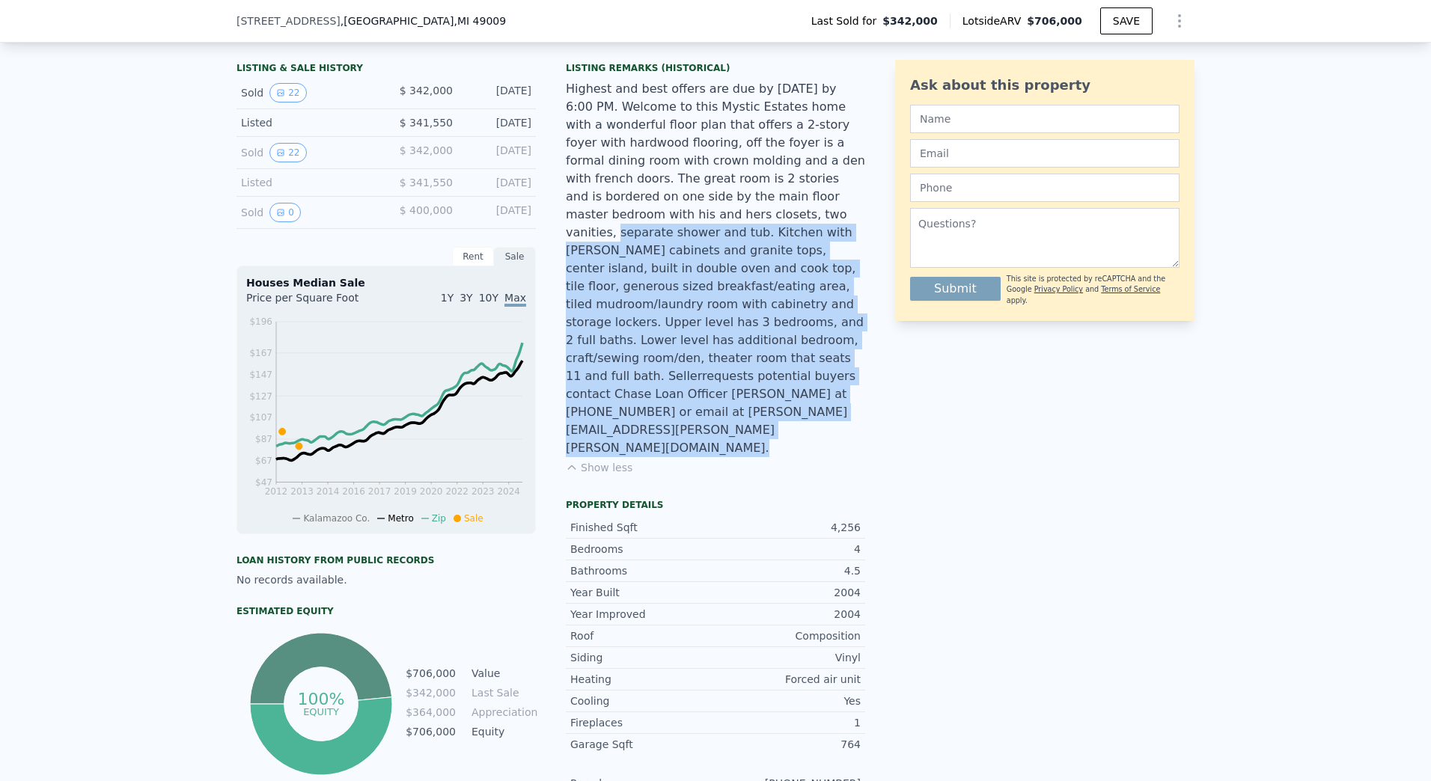
drag, startPoint x: 833, startPoint y: 394, endPoint x: 851, endPoint y: 205, distance: 190.2
click at [851, 205] on div "Highest and best offers are due by [DATE] by 6:00 PM. Welcome to this Mystic Es…" at bounding box center [715, 268] width 299 height 377
drag, startPoint x: 851, startPoint y: 205, endPoint x: 814, endPoint y: 400, distance: 198.9
click at [814, 400] on div "Listing Remarks (Historical) Highest and best offers are due by [DATE] by 6:00 …" at bounding box center [715, 277] width 299 height 431
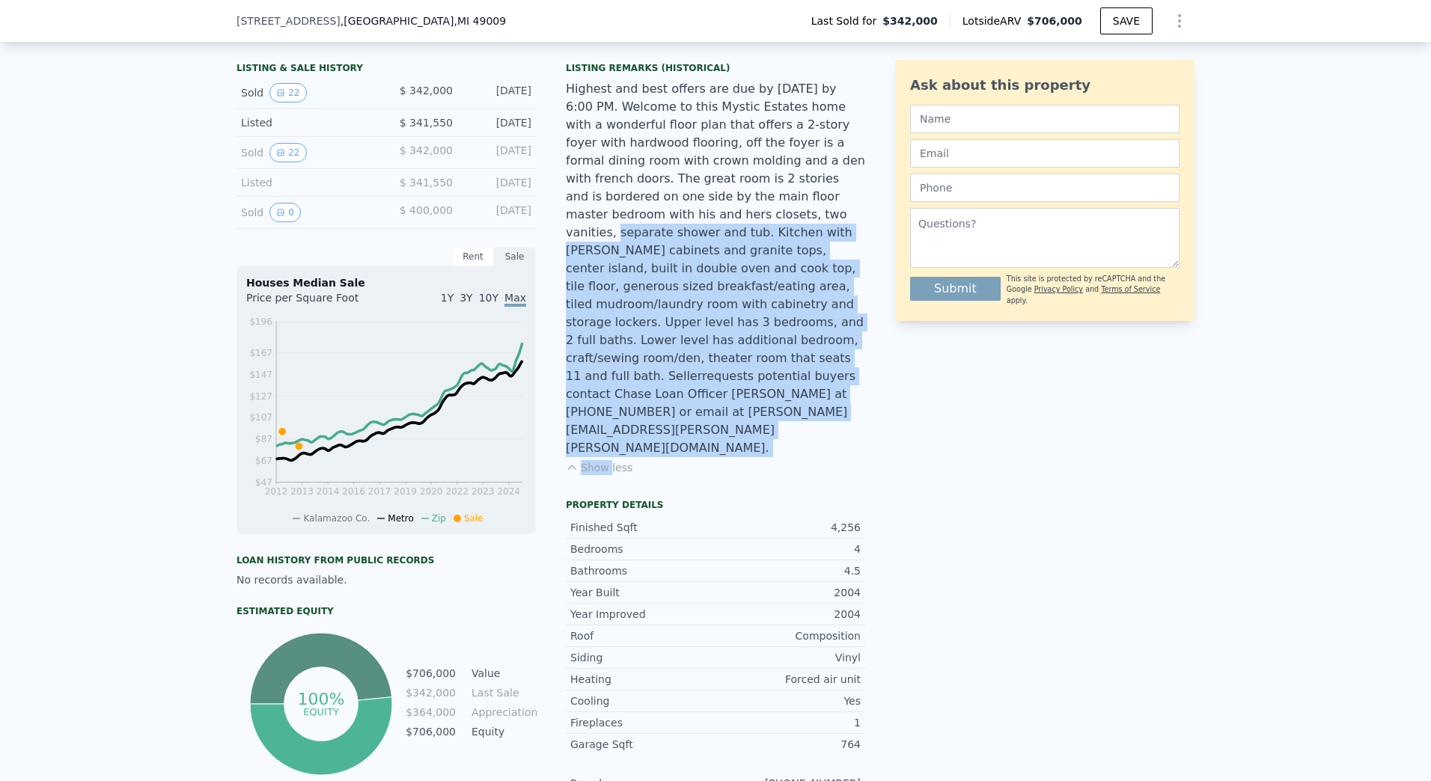
click at [814, 400] on div "Listing Remarks (Historical) Highest and best offers are due by [DATE] by 6:00 …" at bounding box center [715, 277] width 299 height 431
drag, startPoint x: 855, startPoint y: 309, endPoint x: 846, endPoint y: 207, distance: 102.9
click at [846, 207] on div "Highest and best offers are due by [DATE] by 6:00 PM. Welcome to this Mystic Es…" at bounding box center [715, 268] width 299 height 377
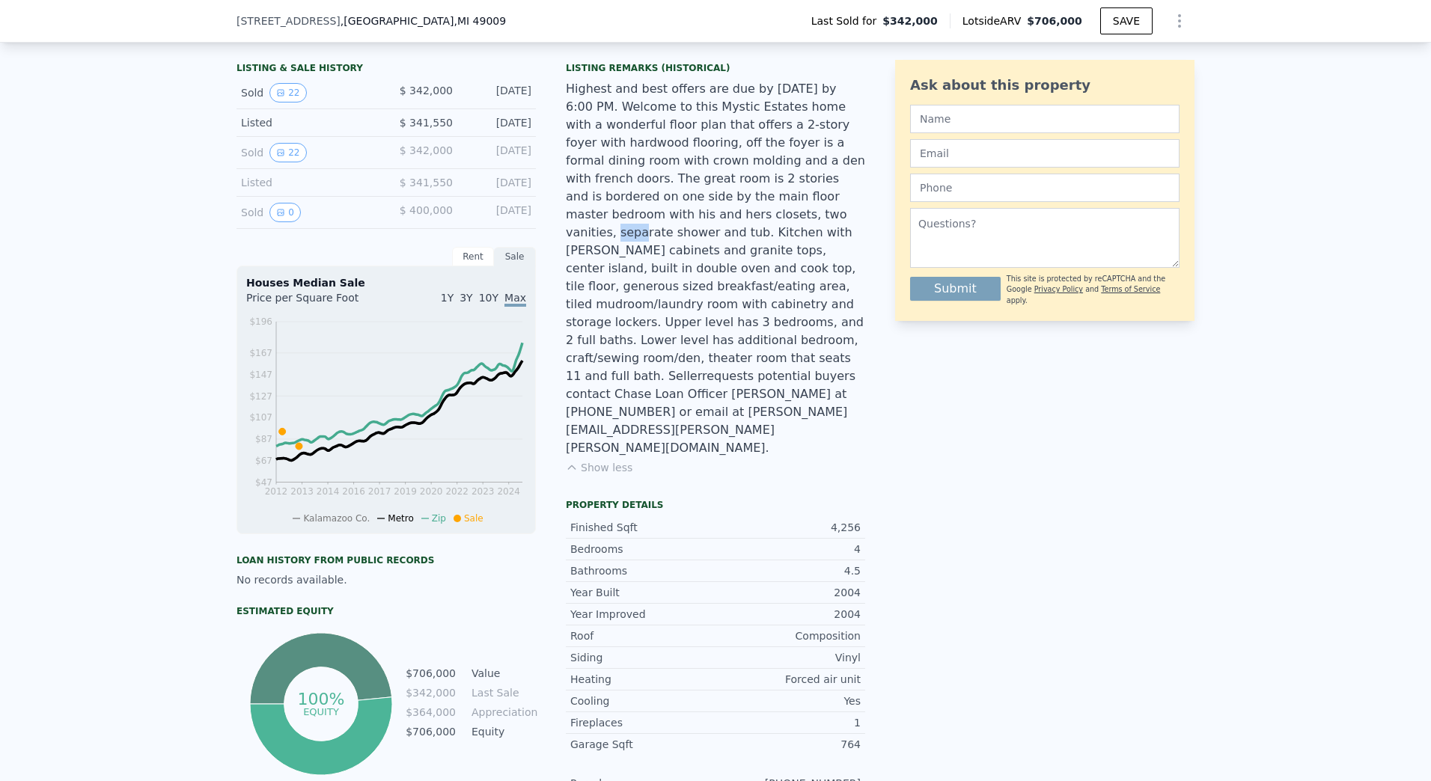
click at [846, 207] on div "Highest and best offers are due by [DATE] by 6:00 PM. Welcome to this Mystic Es…" at bounding box center [715, 268] width 299 height 377
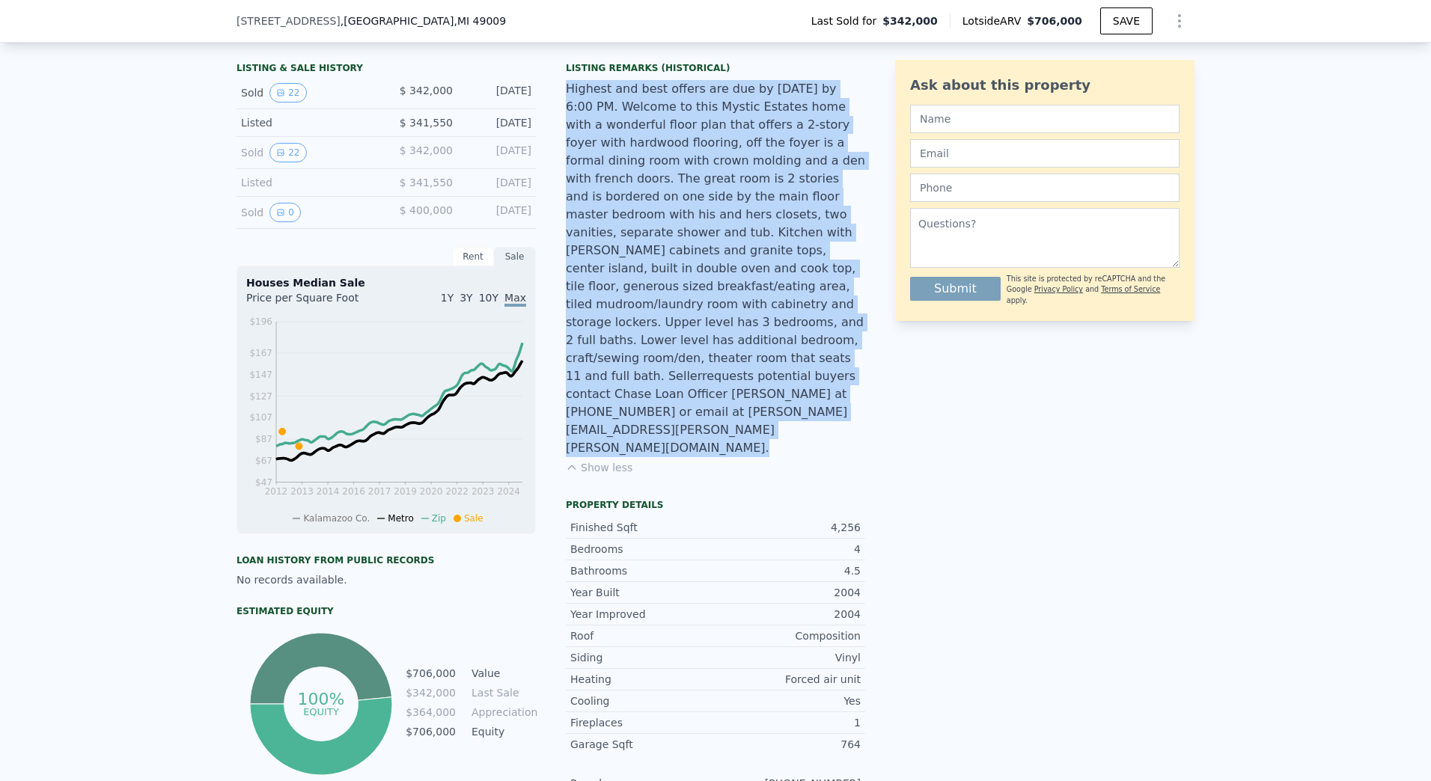
drag, startPoint x: 846, startPoint y: 207, endPoint x: 811, endPoint y: 314, distance: 112.7
click at [813, 310] on div "Highest and best offers are due by [DATE] by 6:00 PM. Welcome to this Mystic Es…" at bounding box center [715, 268] width 299 height 377
click at [811, 314] on div "Highest and best offers are due by [DATE] by 6:00 PM. Welcome to this Mystic Es…" at bounding box center [715, 268] width 299 height 377
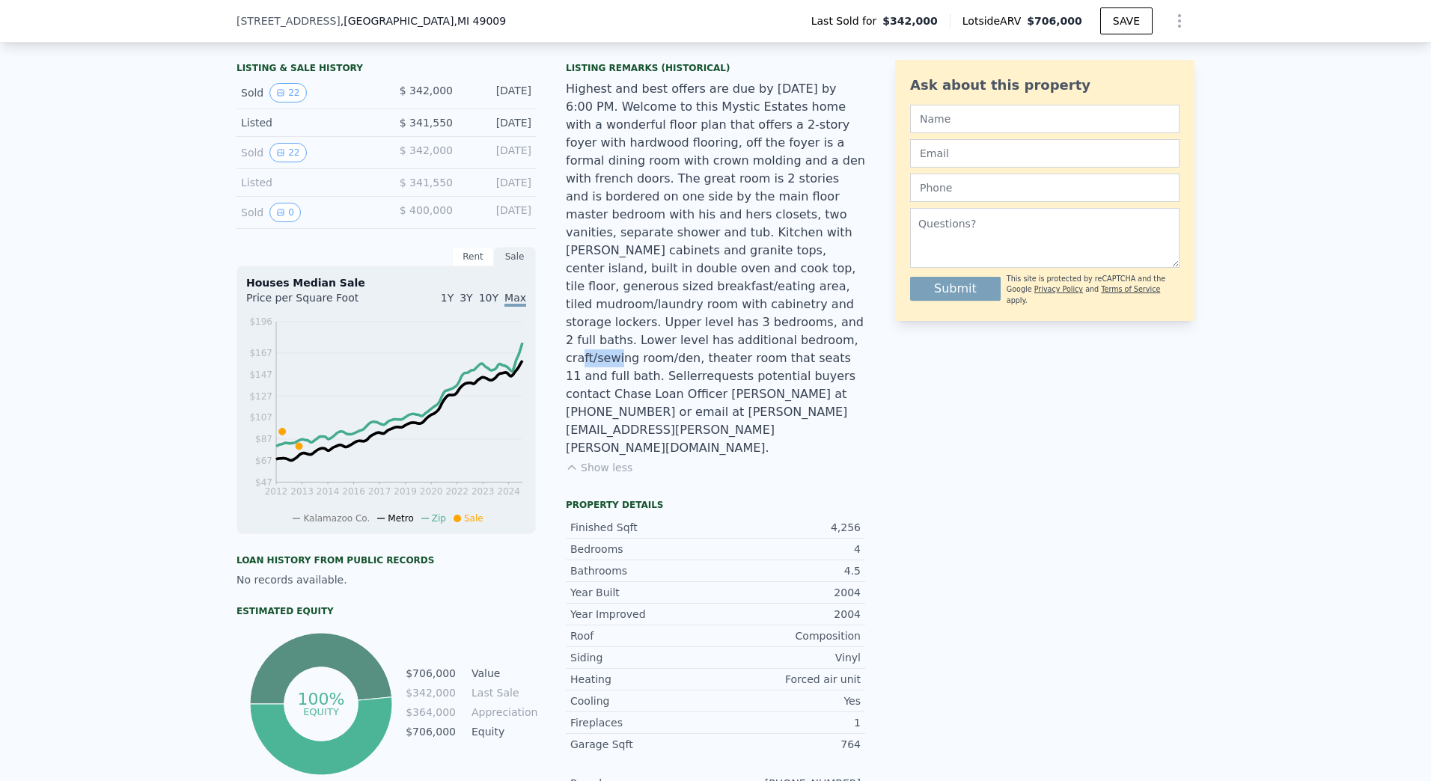
click at [811, 314] on div "Highest and best offers are due by [DATE] by 6:00 PM. Welcome to this Mystic Es…" at bounding box center [715, 268] width 299 height 377
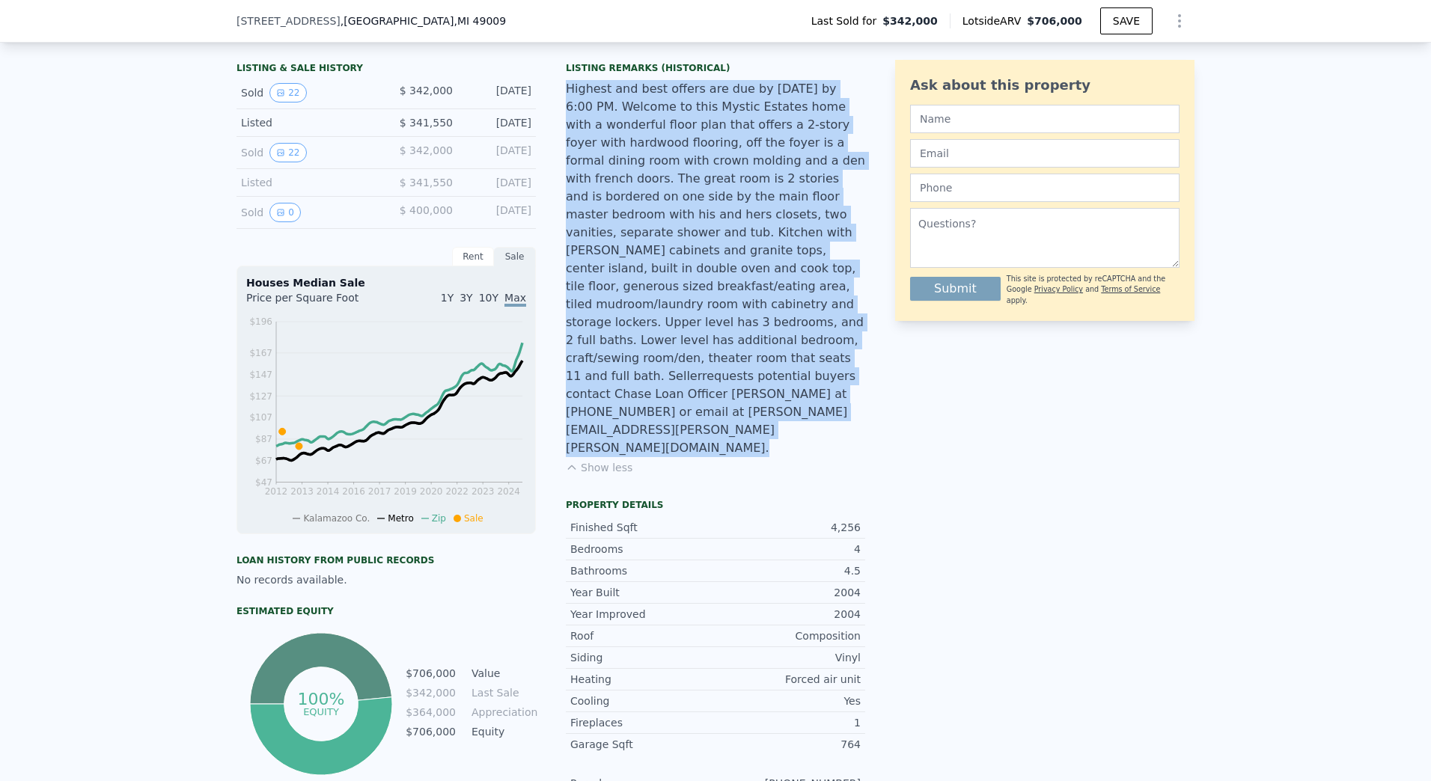
drag, startPoint x: 811, startPoint y: 314, endPoint x: 779, endPoint y: 101, distance: 215.0
click at [781, 100] on div "Highest and best offers are due by [DATE] by 6:00 PM. Welcome to this Mystic Es…" at bounding box center [715, 268] width 299 height 377
click at [750, 171] on div "Highest and best offers are due by [DATE] by 6:00 PM. Welcome to this Mystic Es…" at bounding box center [715, 268] width 299 height 377
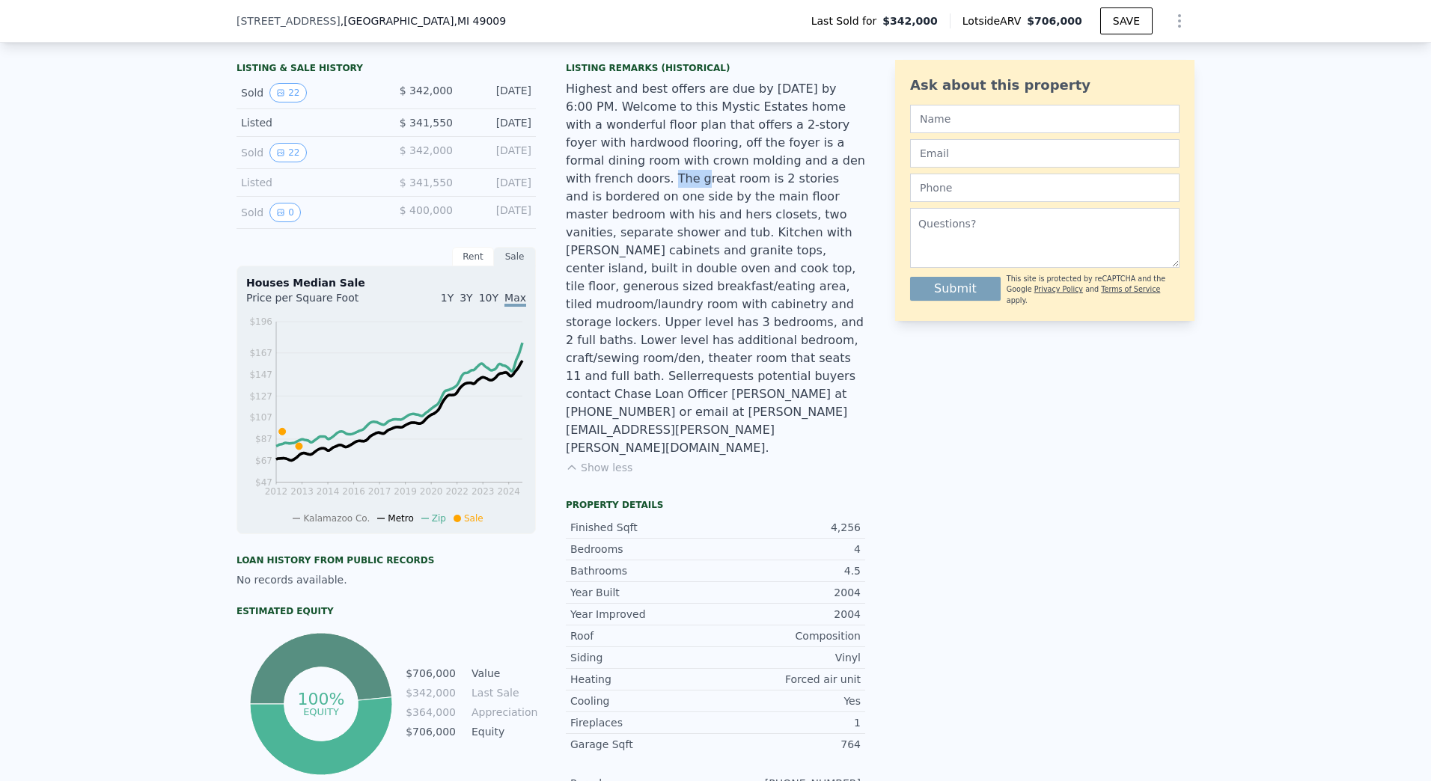
click at [750, 171] on div "Highest and best offers are due by [DATE] by 6:00 PM. Welcome to this Mystic Es…" at bounding box center [715, 268] width 299 height 377
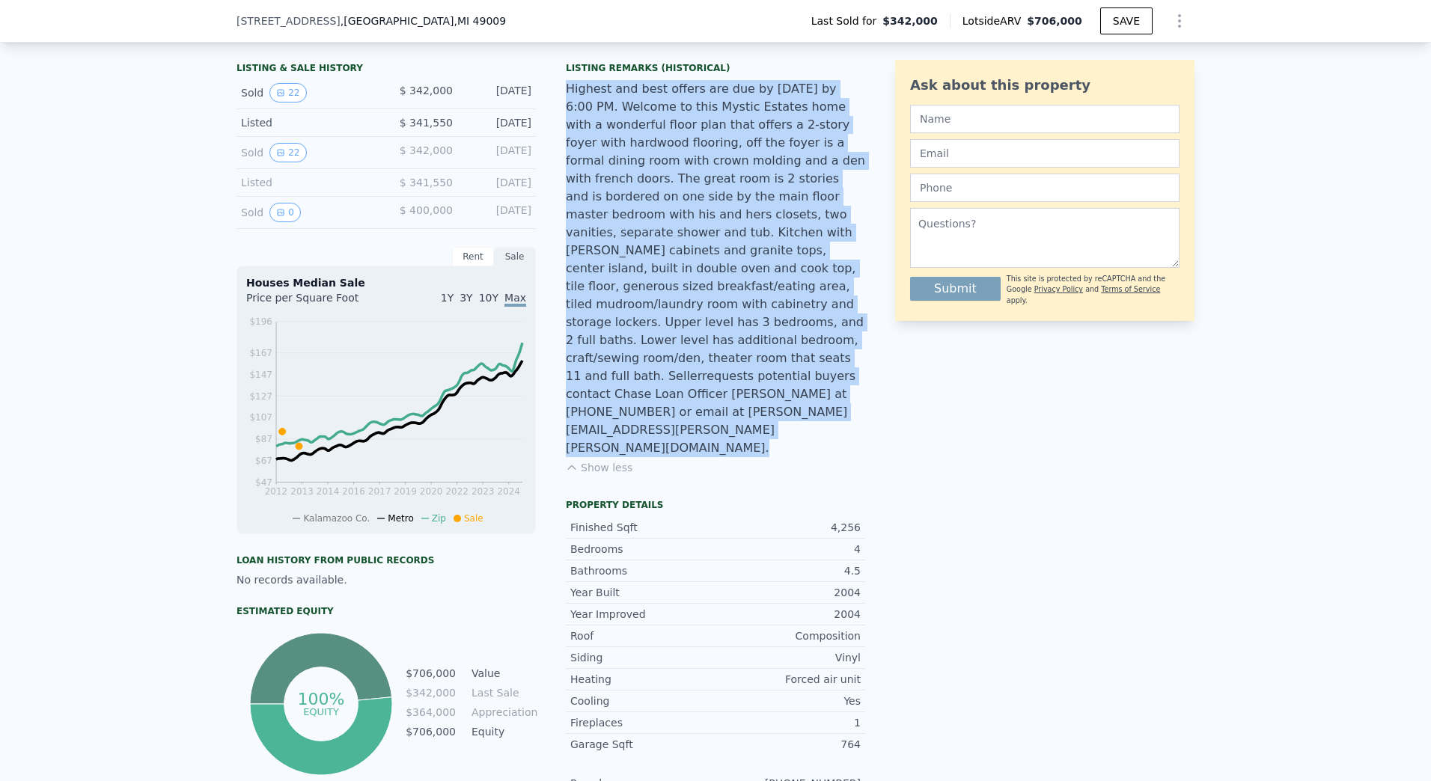
click at [750, 171] on div "Highest and best offers are due by [DATE] by 6:00 PM. Welcome to this Mystic Es…" at bounding box center [715, 268] width 299 height 377
click at [737, 198] on div "Highest and best offers are due by [DATE] by 6:00 PM. Welcome to this Mystic Es…" at bounding box center [715, 268] width 299 height 377
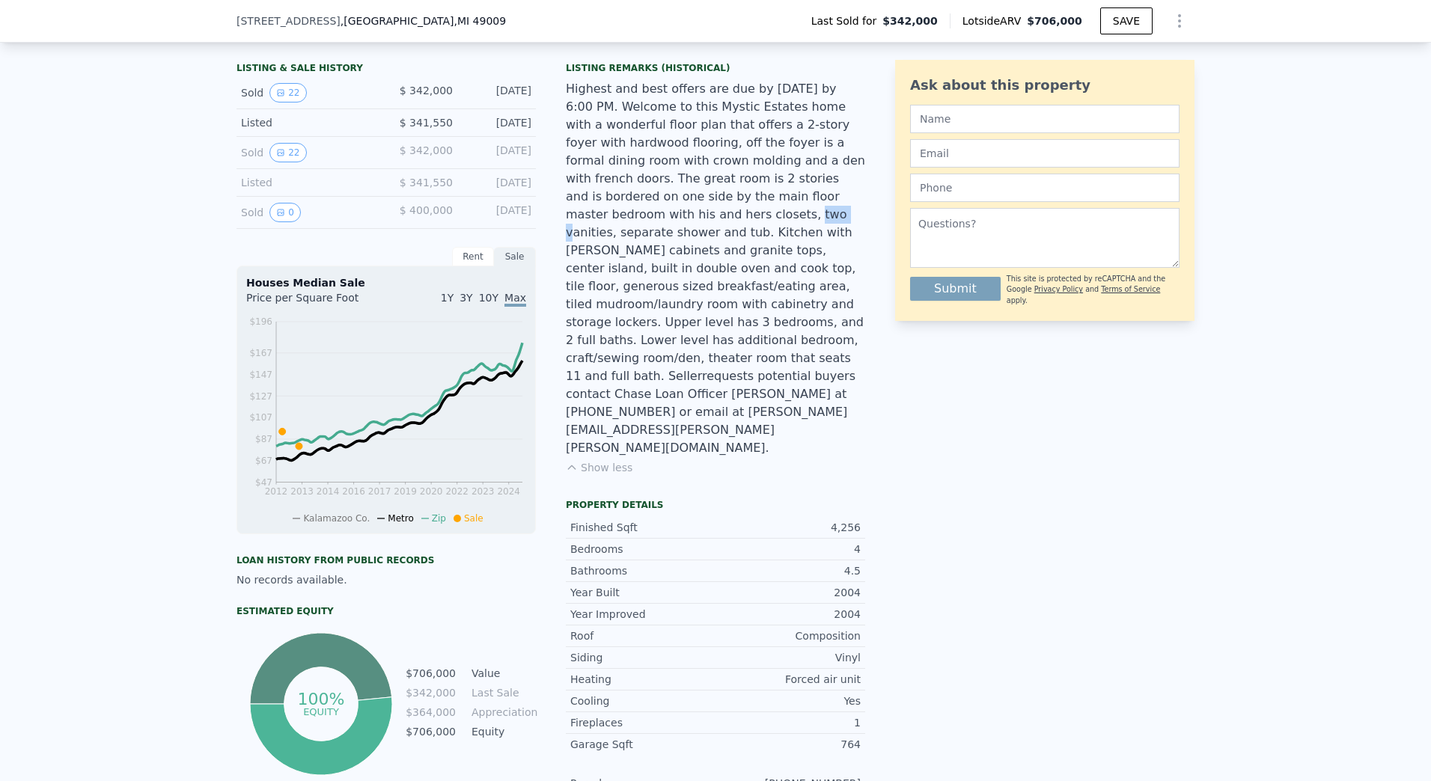
click at [737, 198] on div "Highest and best offers are due by [DATE] by 6:00 PM. Welcome to this Mystic Es…" at bounding box center [715, 268] width 299 height 377
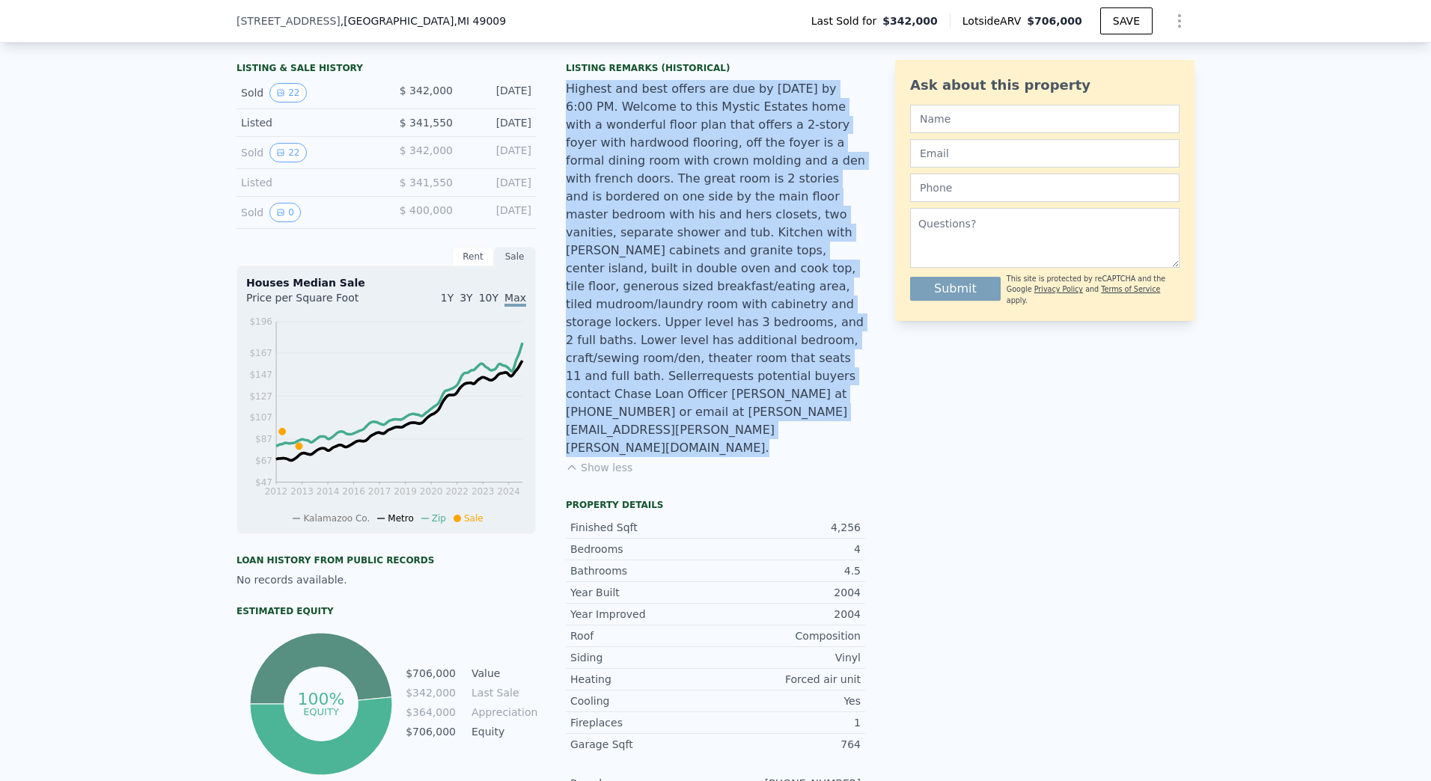
click at [737, 198] on div "Highest and best offers are due by [DATE] by 6:00 PM. Welcome to this Mystic Es…" at bounding box center [715, 268] width 299 height 377
click at [714, 242] on div "Highest and best offers are due by [DATE] by 6:00 PM. Welcome to this Mystic Es…" at bounding box center [715, 268] width 299 height 377
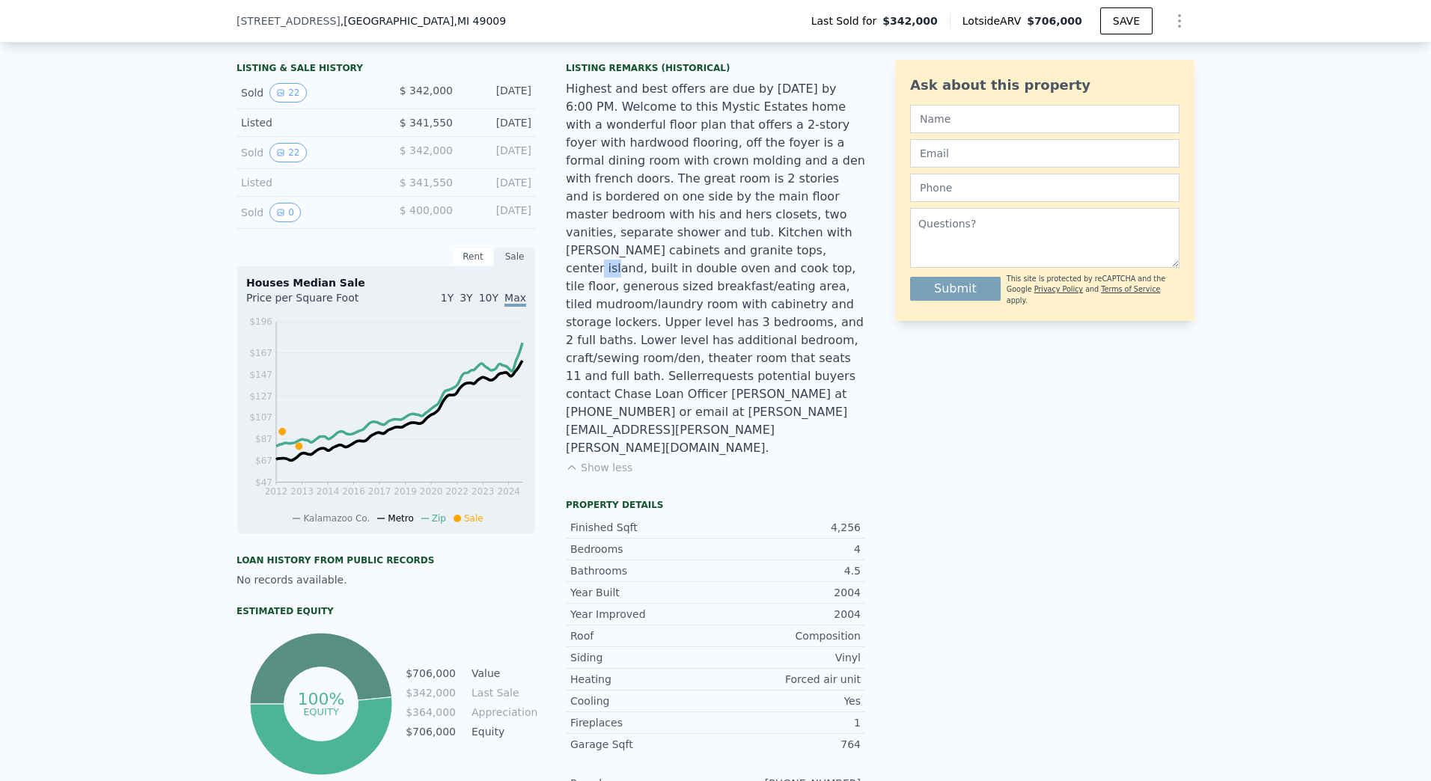
click at [714, 242] on div "Highest and best offers are due by [DATE] by 6:00 PM. Welcome to this Mystic Es…" at bounding box center [715, 268] width 299 height 377
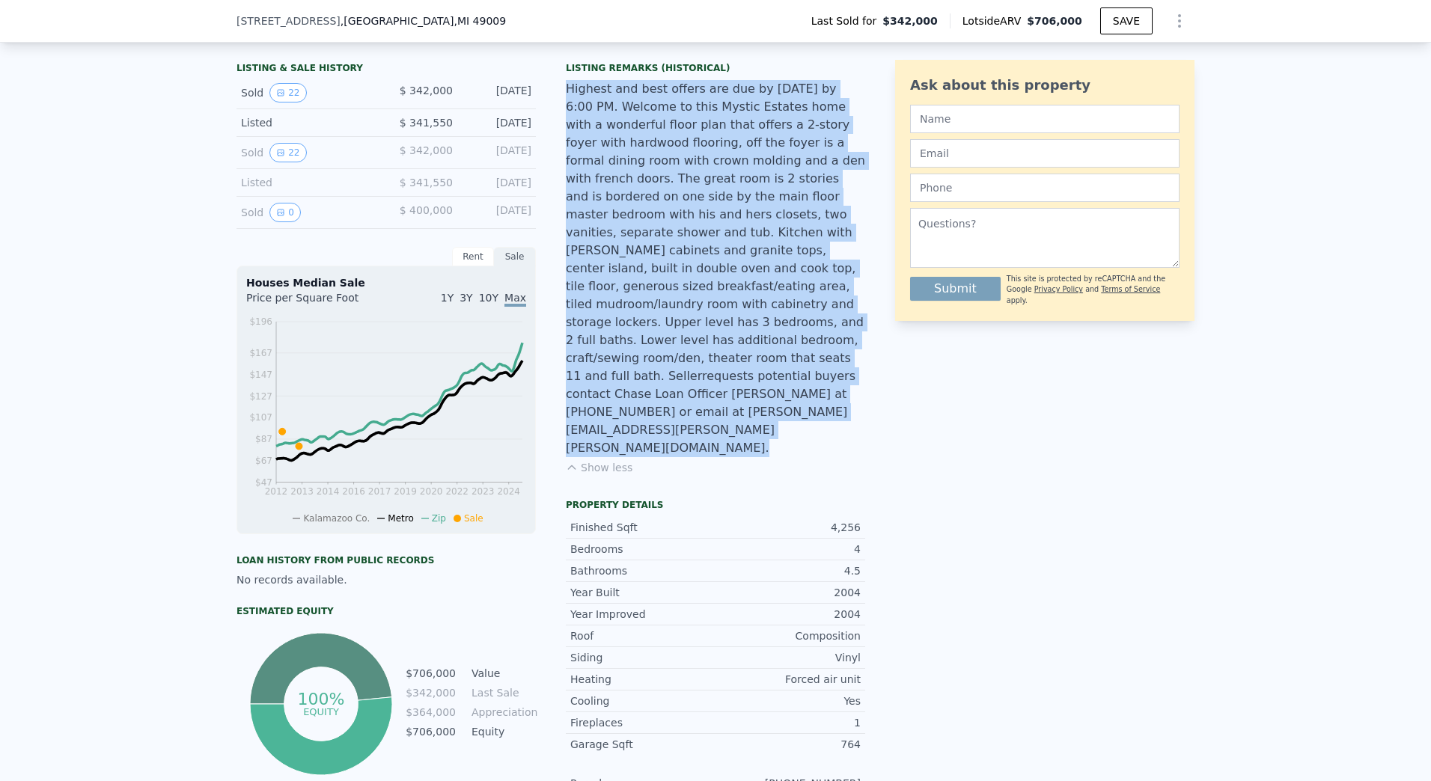
click at [714, 242] on div "Highest and best offers are due by [DATE] by 6:00 PM. Welcome to this Mystic Es…" at bounding box center [715, 268] width 299 height 377
click at [709, 245] on div "Highest and best offers are due by [DATE] by 6:00 PM. Welcome to this Mystic Es…" at bounding box center [715, 268] width 299 height 377
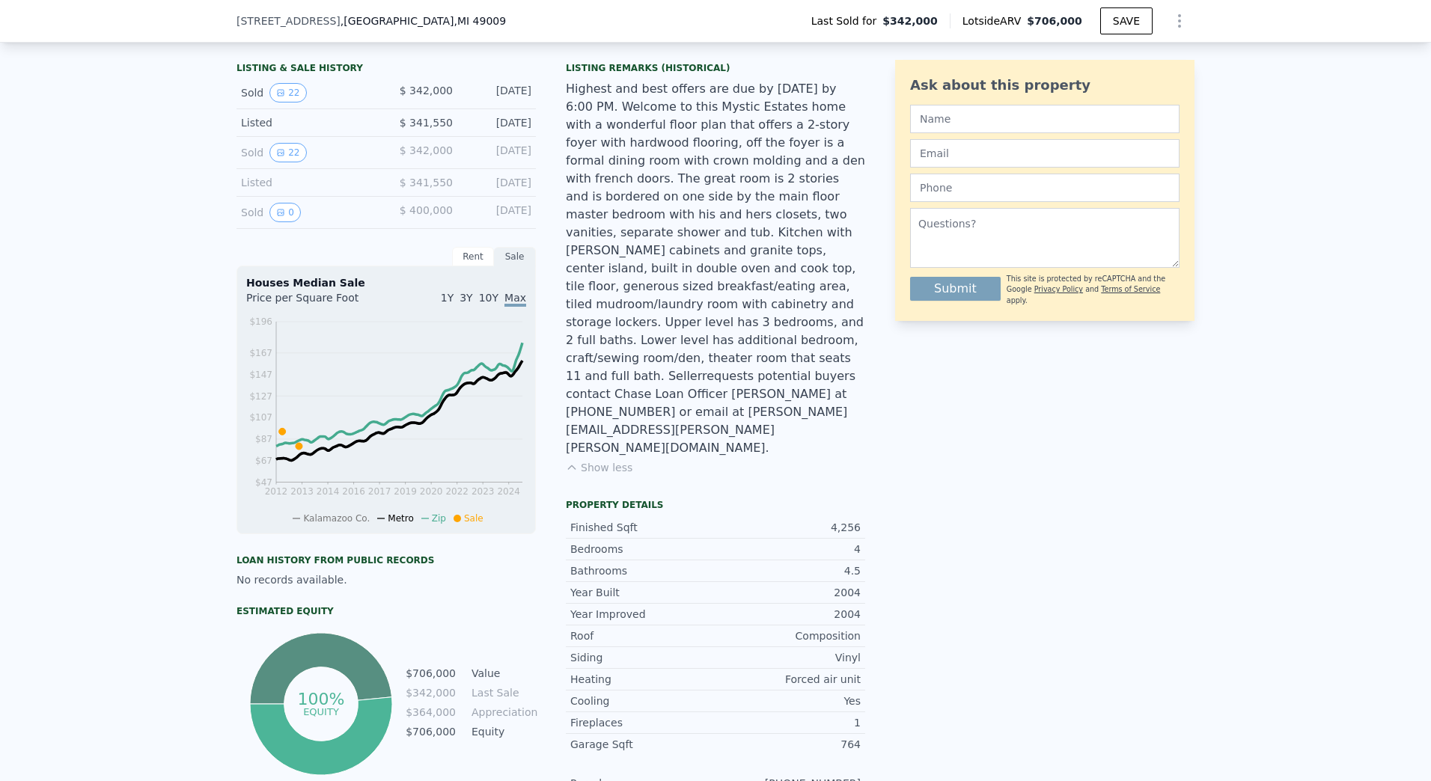
click at [663, 325] on div "Highest and best offers are due by [DATE] by 6:00 PM. Welcome to this Mystic Es…" at bounding box center [715, 268] width 299 height 377
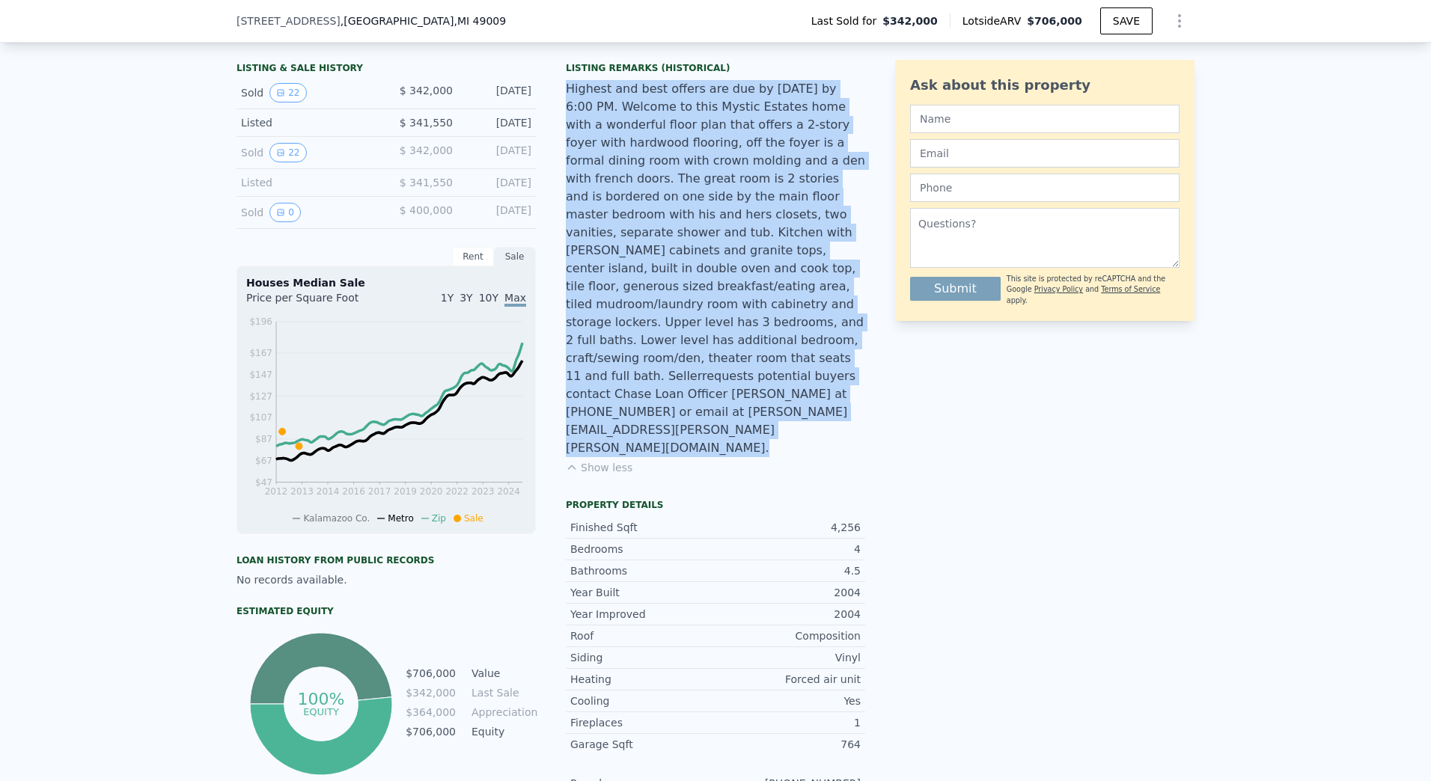
click at [663, 325] on div "Highest and best offers are due by [DATE] by 6:00 PM. Welcome to this Mystic Es…" at bounding box center [715, 268] width 299 height 377
click at [680, 274] on div "Highest and best offers are due by [DATE] by 6:00 PM. Welcome to this Mystic Es…" at bounding box center [715, 268] width 299 height 377
click at [680, 273] on div "Highest and best offers are due by [DATE] by 6:00 PM. Welcome to this Mystic Es…" at bounding box center [715, 268] width 299 height 377
